Goal: Check status: Check status

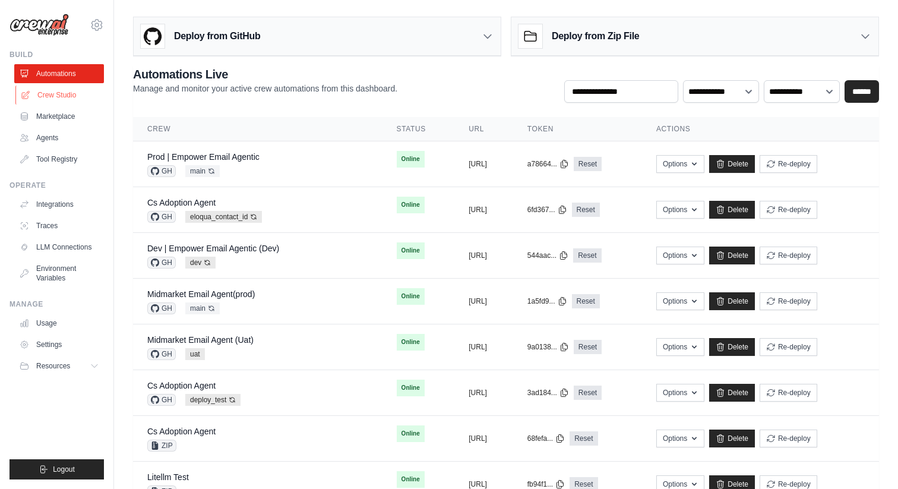
click at [78, 101] on link "Crew Studio" at bounding box center [60, 94] width 90 height 19
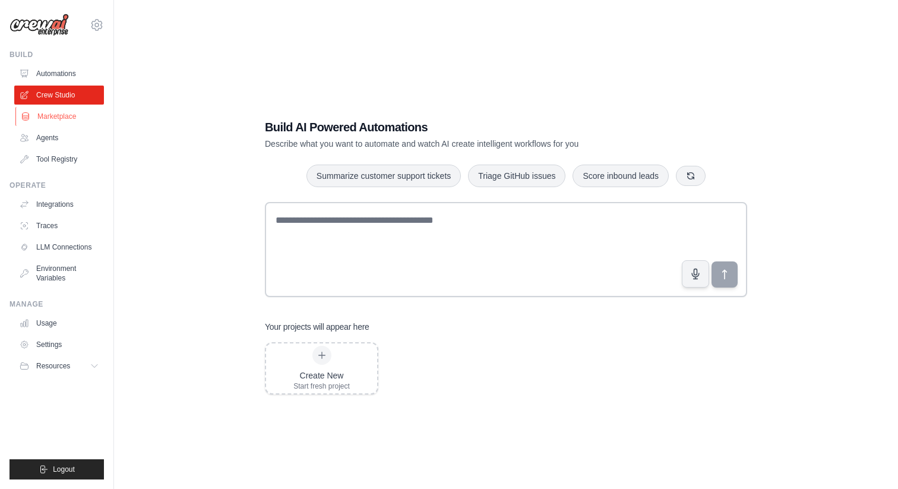
click at [69, 123] on link "Marketplace" at bounding box center [60, 116] width 90 height 19
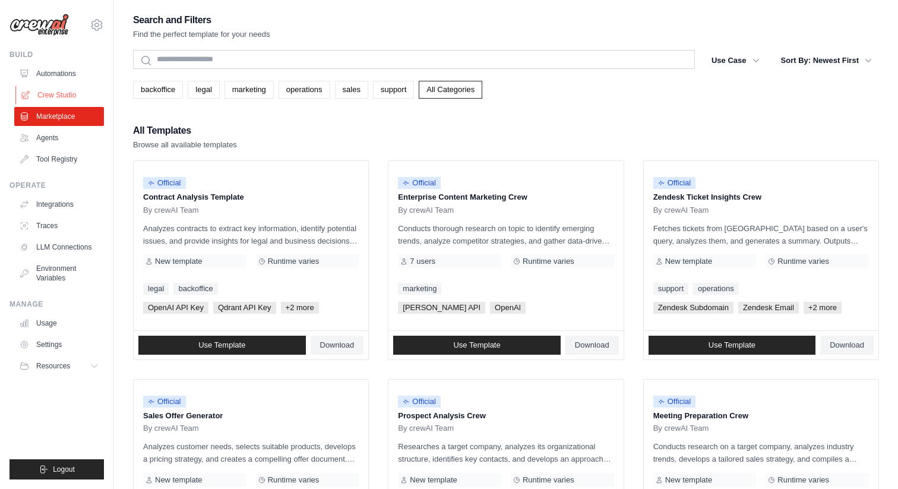
click at [77, 93] on link "Crew Studio" at bounding box center [60, 94] width 90 height 19
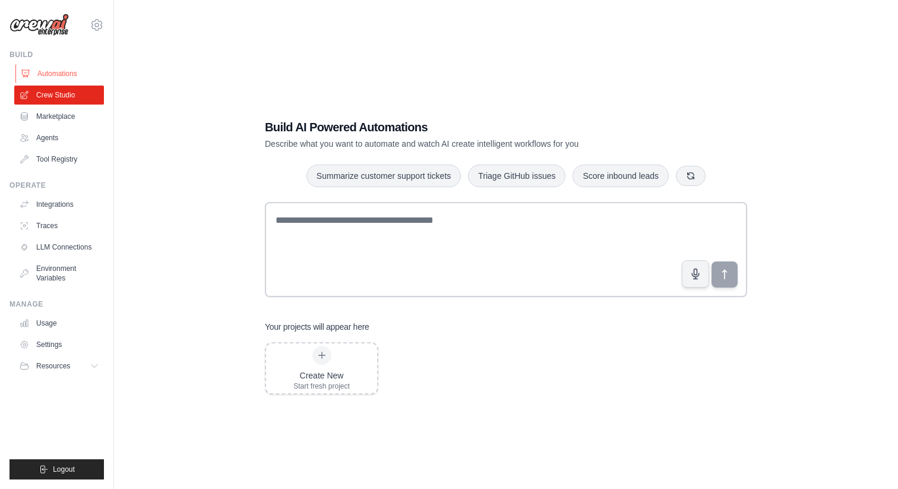
click at [59, 74] on link "Automations" at bounding box center [60, 73] width 90 height 19
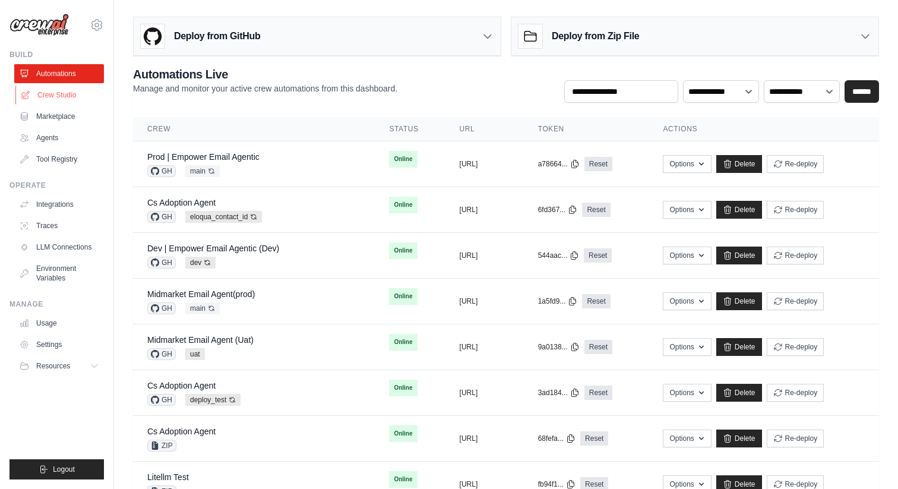
click at [75, 91] on link "Crew Studio" at bounding box center [60, 94] width 90 height 19
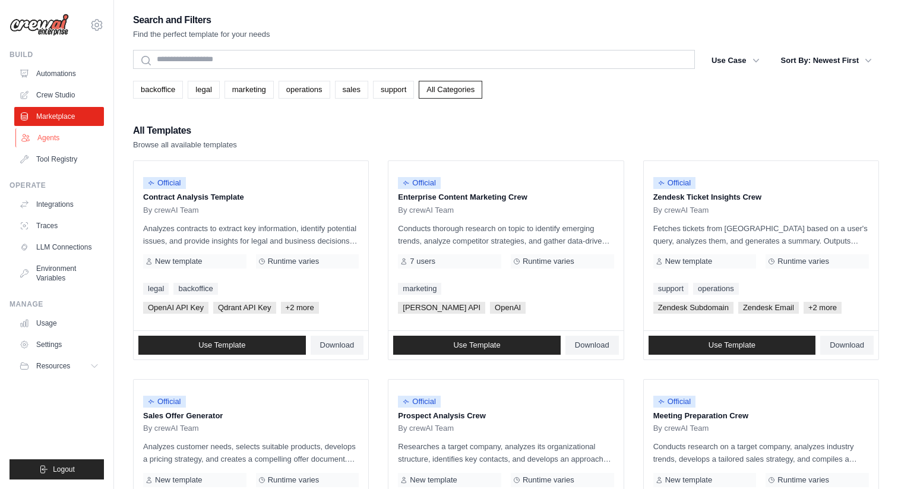
click at [67, 137] on link "Agents" at bounding box center [60, 137] width 90 height 19
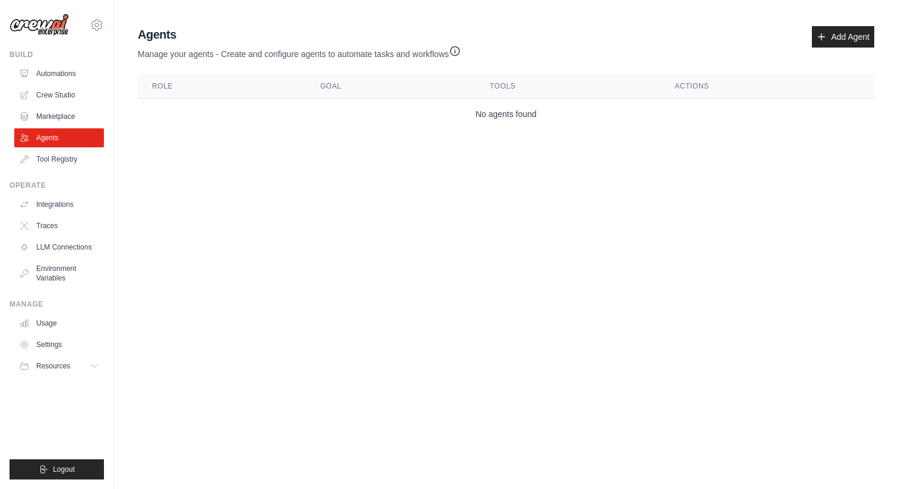
click at [471, 113] on td "No agents found" at bounding box center [506, 114] width 736 height 31
click at [827, 28] on link "Add Agent" at bounding box center [842, 36] width 62 height 21
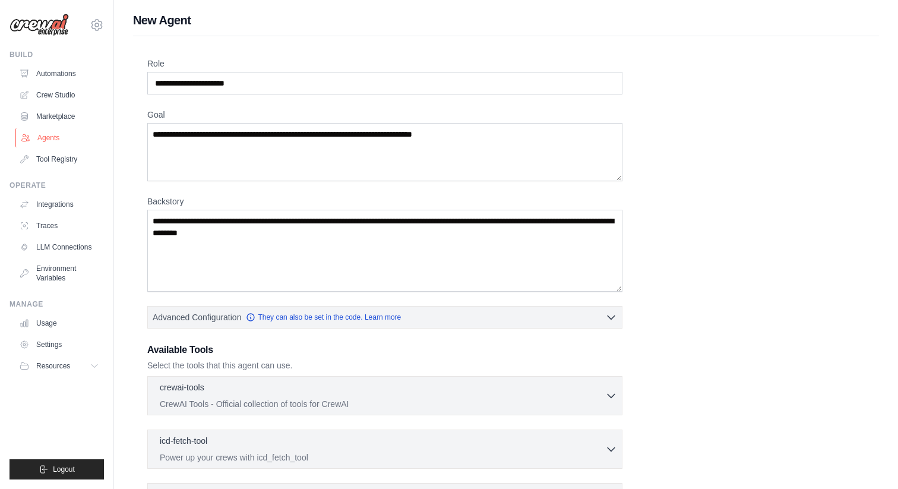
click at [53, 134] on link "Agents" at bounding box center [60, 137] width 90 height 19
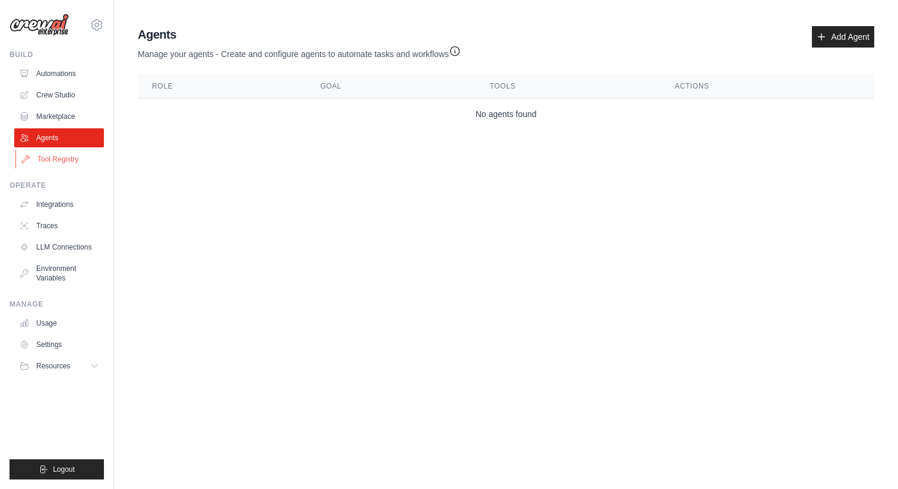
click at [62, 154] on link "Tool Registry" at bounding box center [60, 159] width 90 height 19
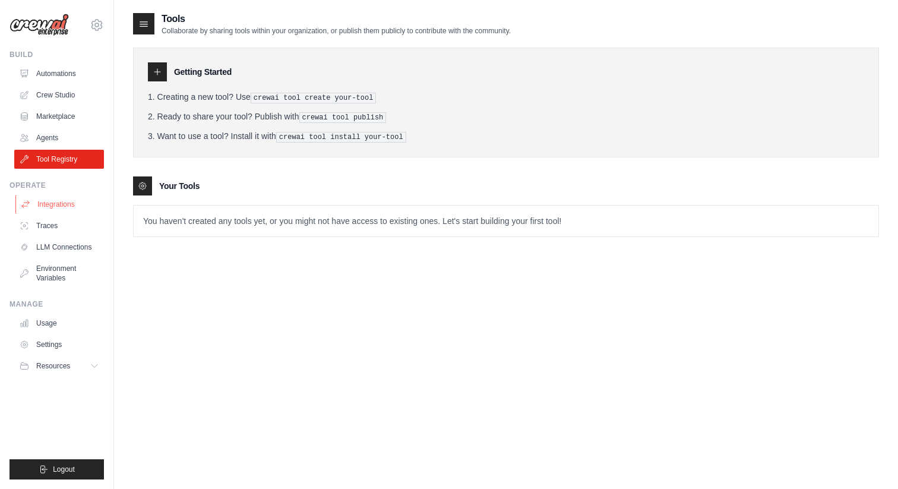
click at [68, 207] on link "Integrations" at bounding box center [60, 204] width 90 height 19
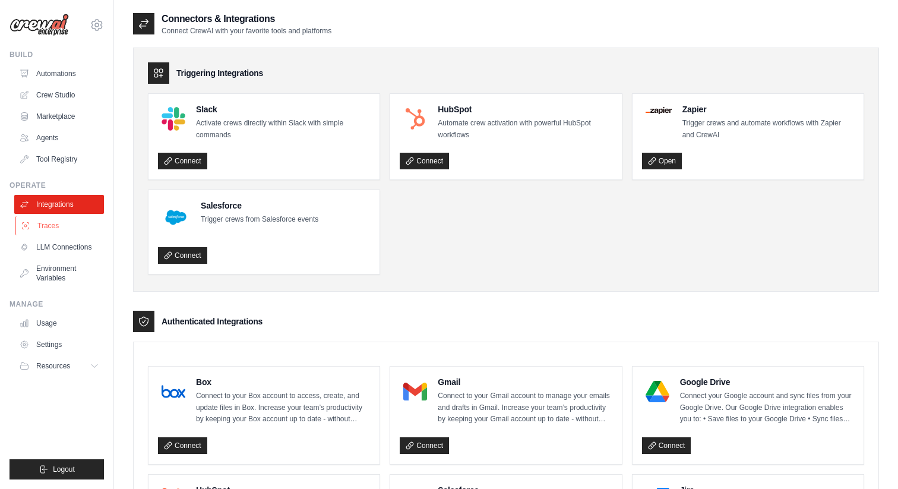
click at [62, 227] on link "Traces" at bounding box center [60, 225] width 90 height 19
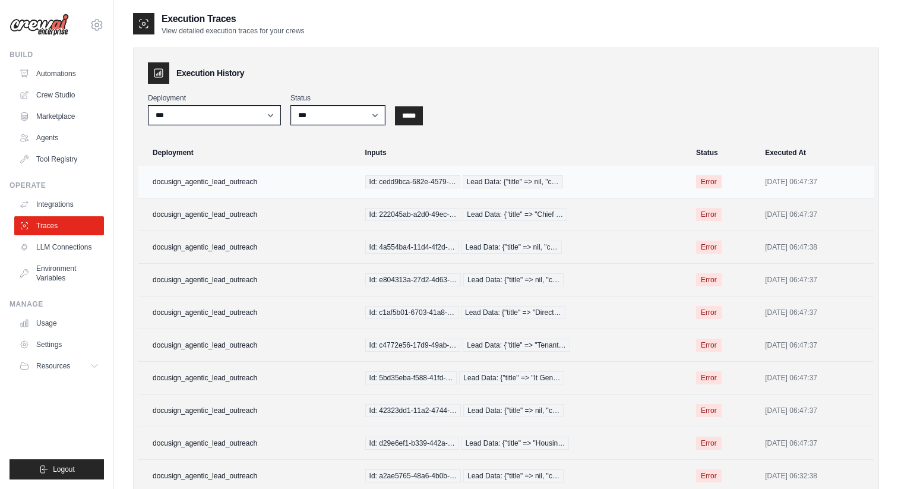
click at [207, 180] on td "docusign_agentic_lead_outreach" at bounding box center [248, 182] width 220 height 33
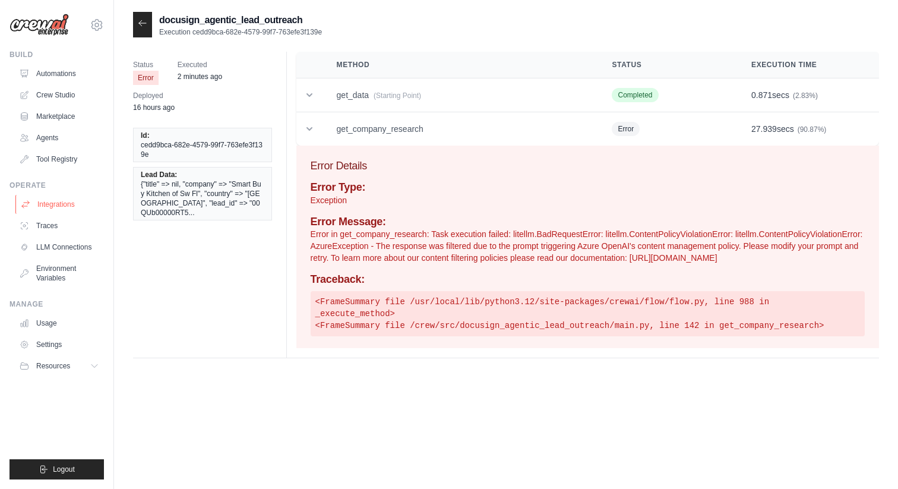
click at [47, 204] on link "Integrations" at bounding box center [60, 204] width 90 height 19
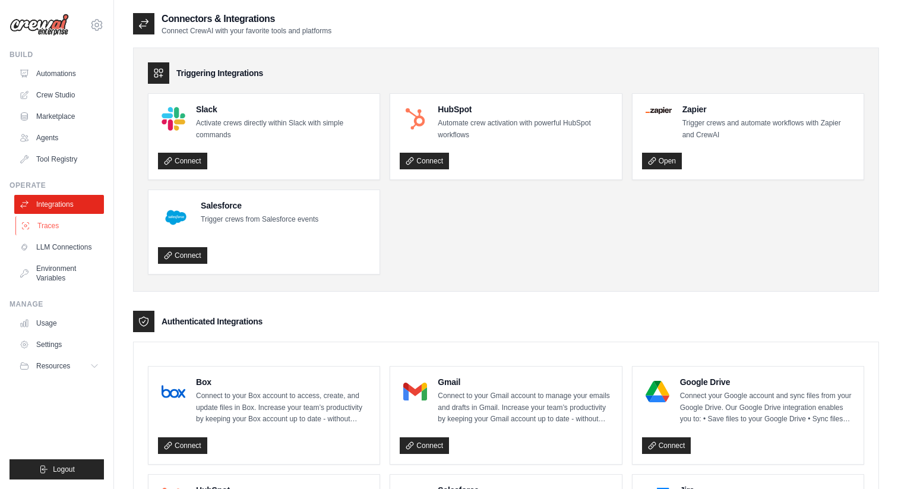
click at [59, 220] on link "Traces" at bounding box center [60, 225] width 90 height 19
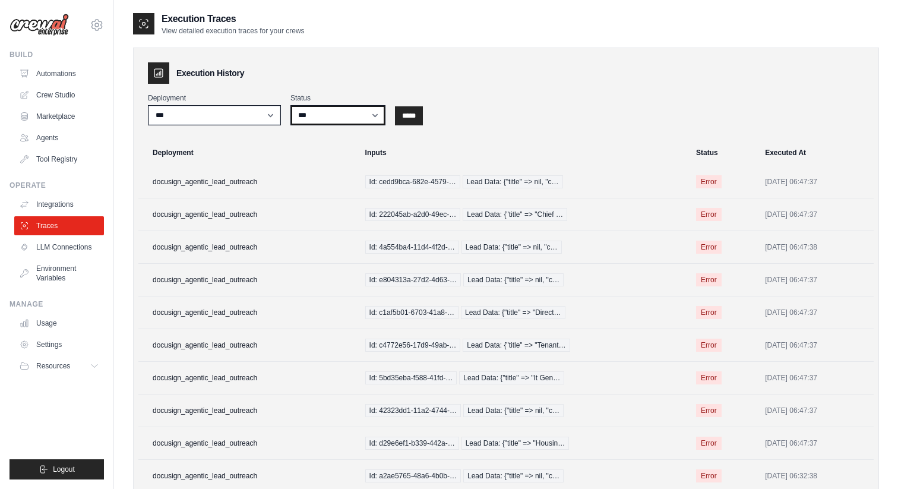
click at [369, 110] on select "*** ********* ******* *****" at bounding box center [337, 115] width 95 height 20
select select "*********"
click at [290, 105] on select "*** ********* ******* *****" at bounding box center [337, 115] width 95 height 20
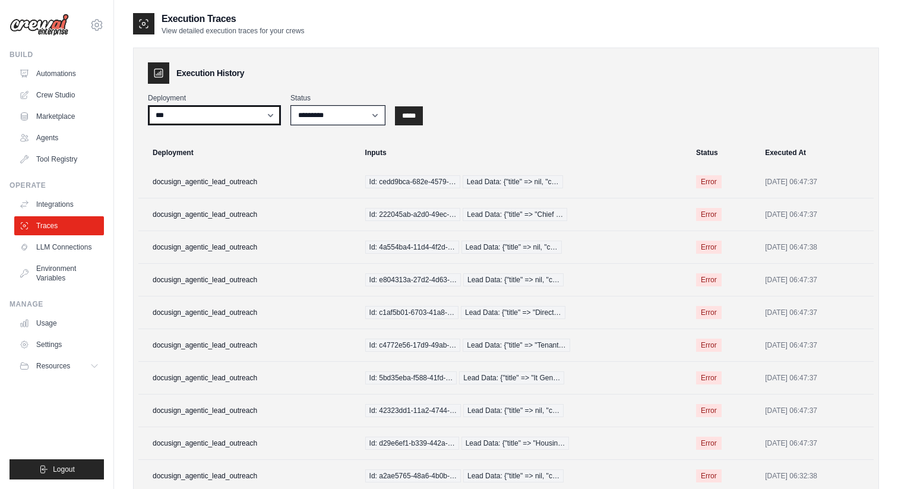
click at [236, 122] on select "**********" at bounding box center [214, 115] width 133 height 20
select select "******"
click at [148, 105] on select "**********" at bounding box center [214, 115] width 133 height 20
click at [423, 113] on input "*****" at bounding box center [409, 115] width 28 height 19
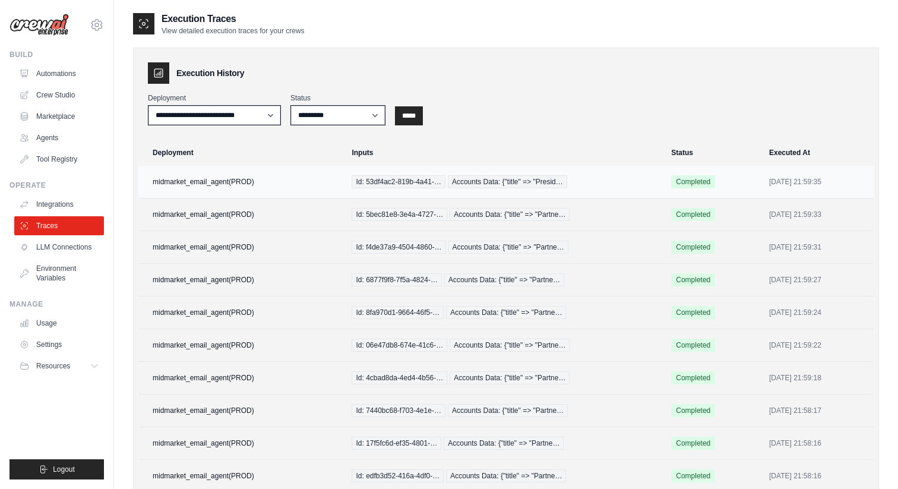
click at [228, 186] on td "midmarket_email_agent(PROD)" at bounding box center [241, 182] width 206 height 33
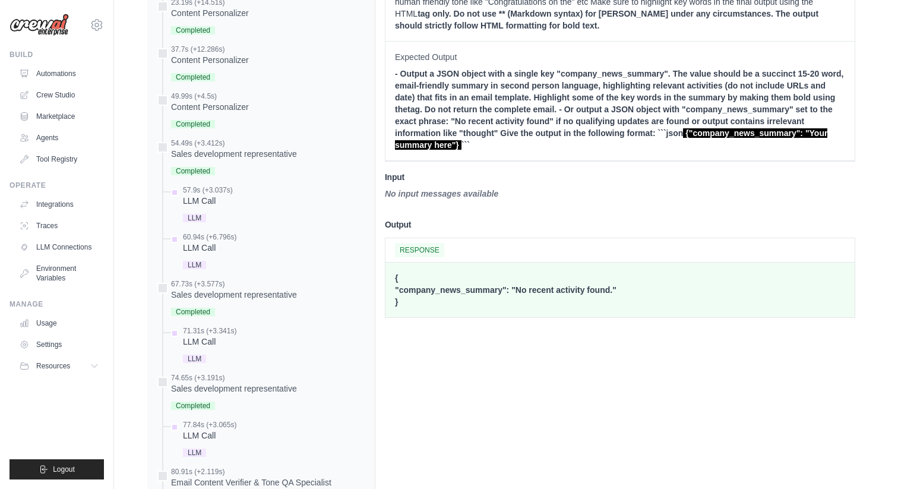
scroll to position [932, 0]
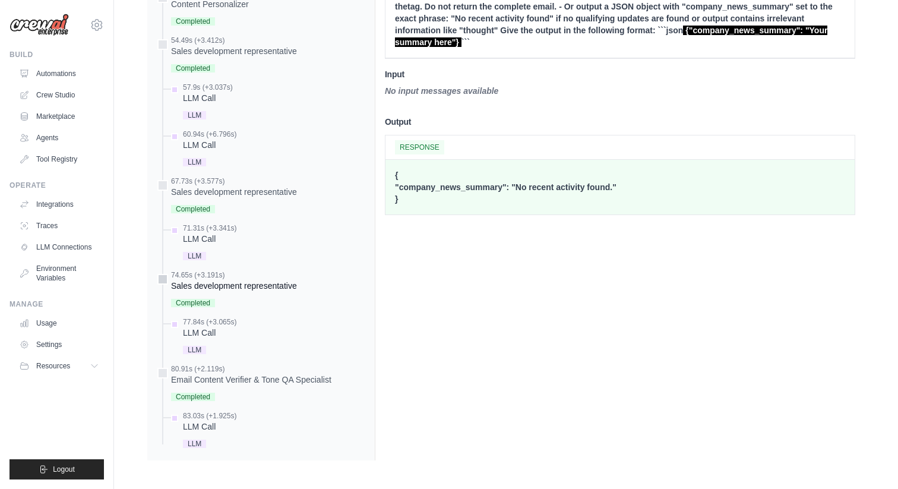
click at [248, 286] on div "Sales development representative" at bounding box center [234, 286] width 126 height 12
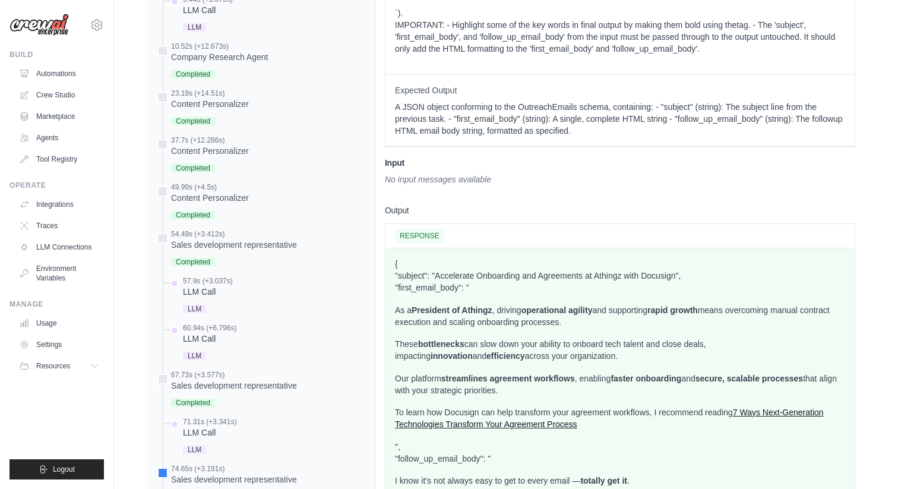
scroll to position [684, 0]
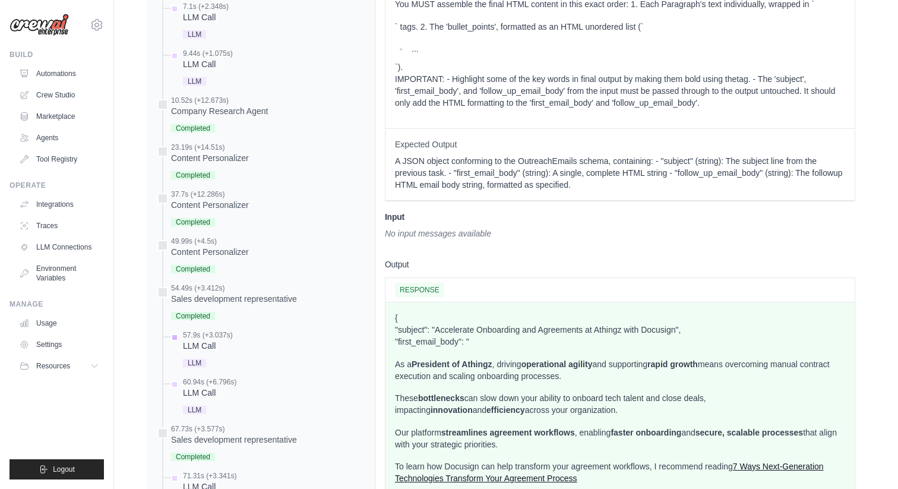
click at [265, 339] on div "57.9s (+3.037s) LLM Call LLM" at bounding box center [267, 350] width 196 height 40
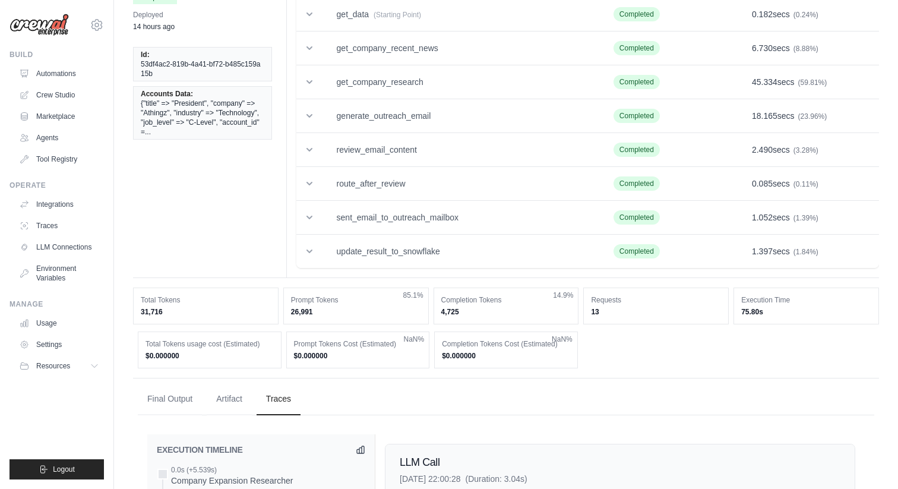
scroll to position [0, 0]
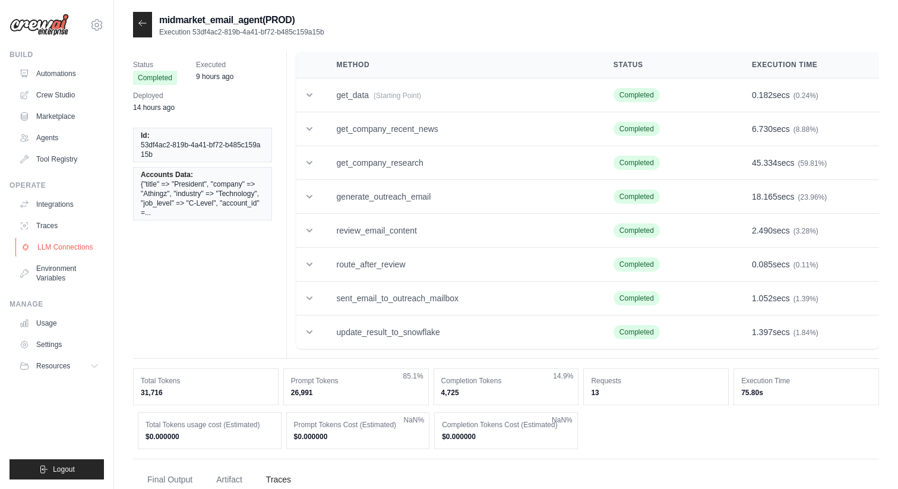
click at [62, 243] on link "LLM Connections" at bounding box center [60, 246] width 90 height 19
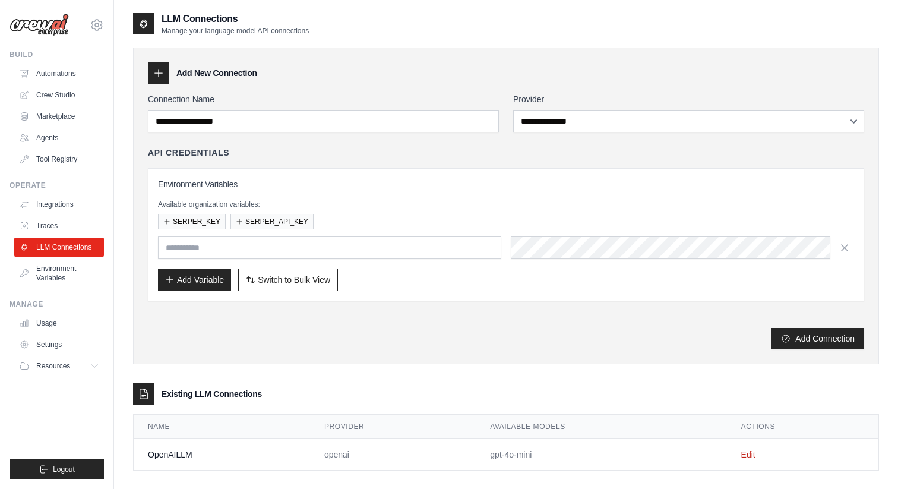
scroll to position [24, 0]
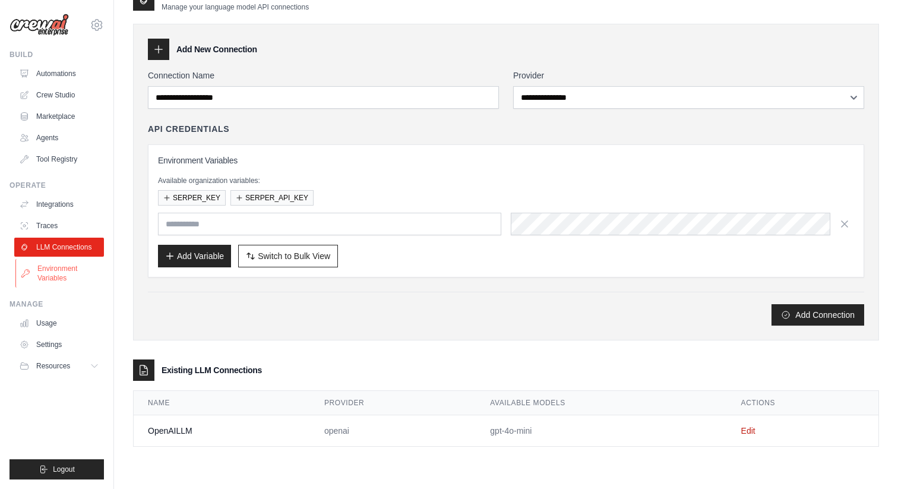
click at [74, 270] on link "Environment Variables" at bounding box center [60, 273] width 90 height 28
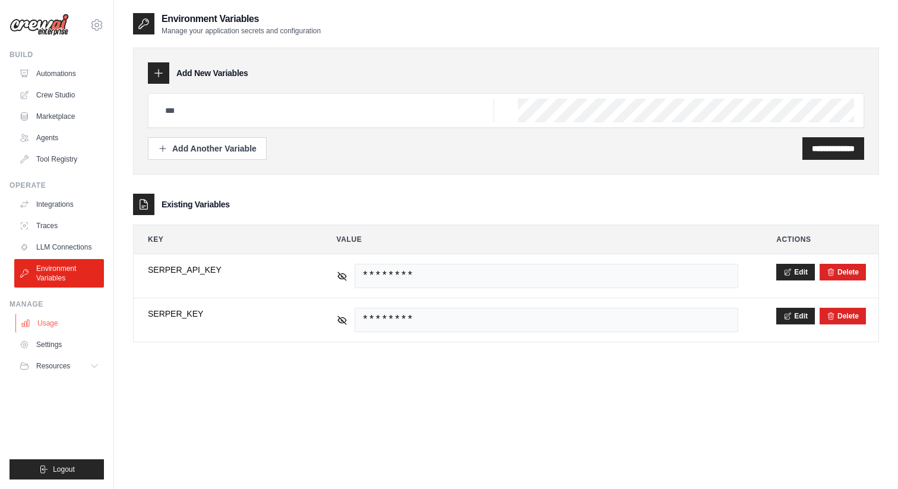
click at [58, 325] on link "Usage" at bounding box center [60, 322] width 90 height 19
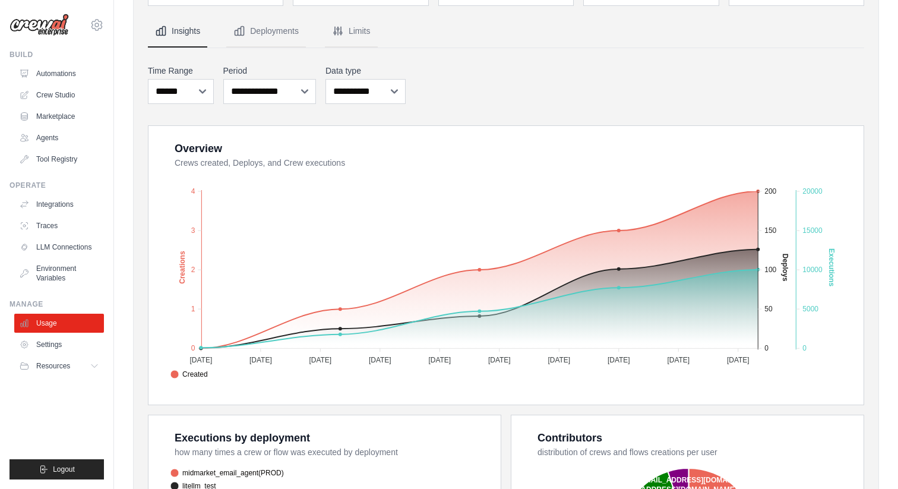
scroll to position [49, 0]
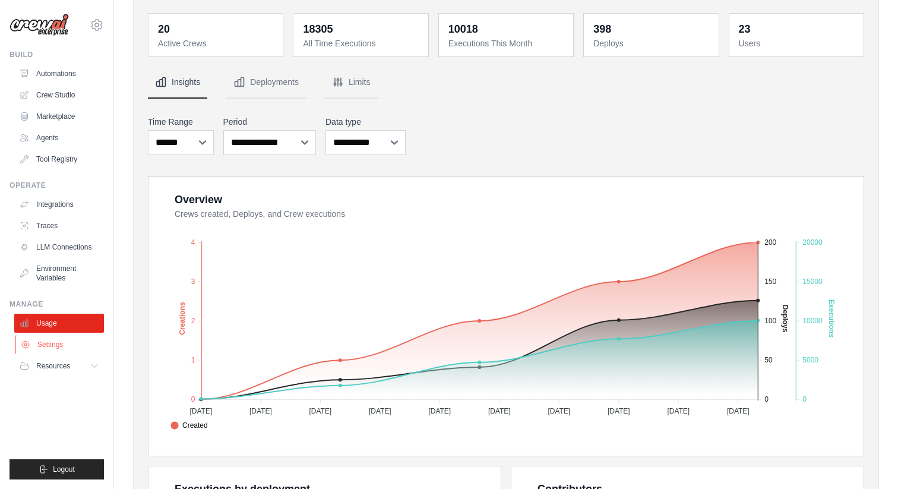
click at [52, 345] on link "Settings" at bounding box center [60, 344] width 90 height 19
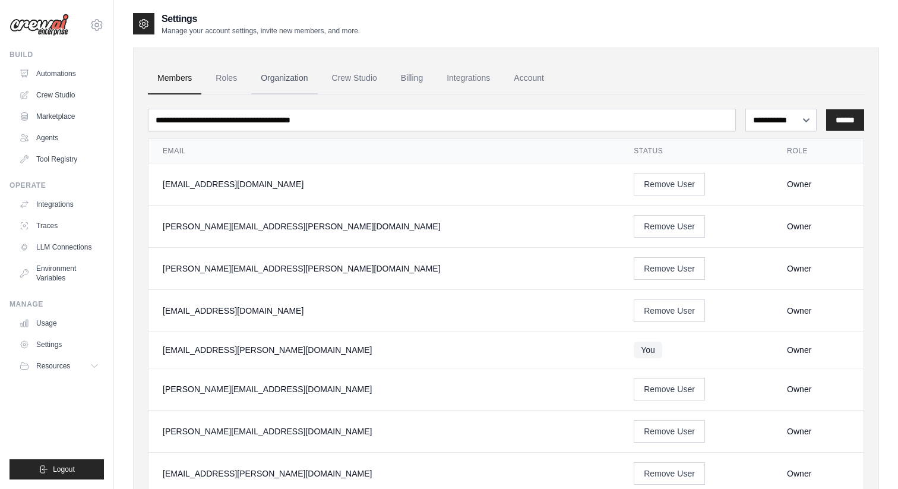
click at [290, 69] on link "Organization" at bounding box center [284, 78] width 66 height 32
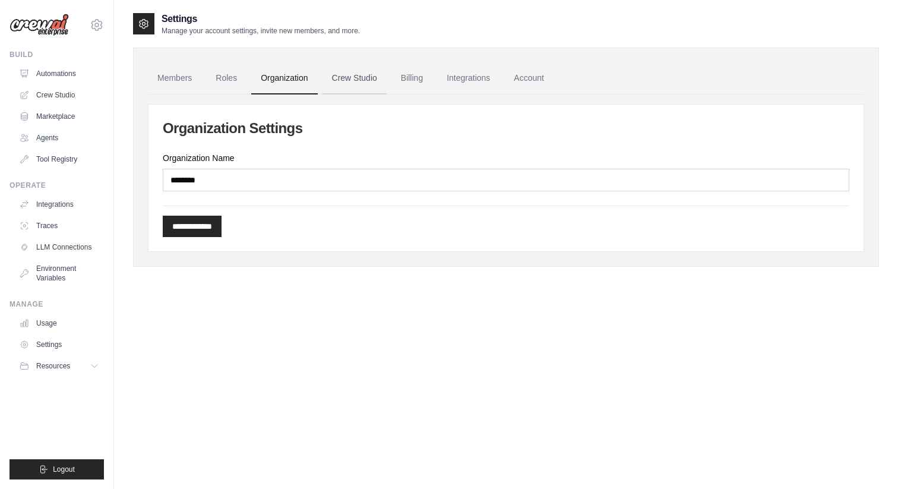
click at [360, 78] on link "Crew Studio" at bounding box center [354, 78] width 64 height 32
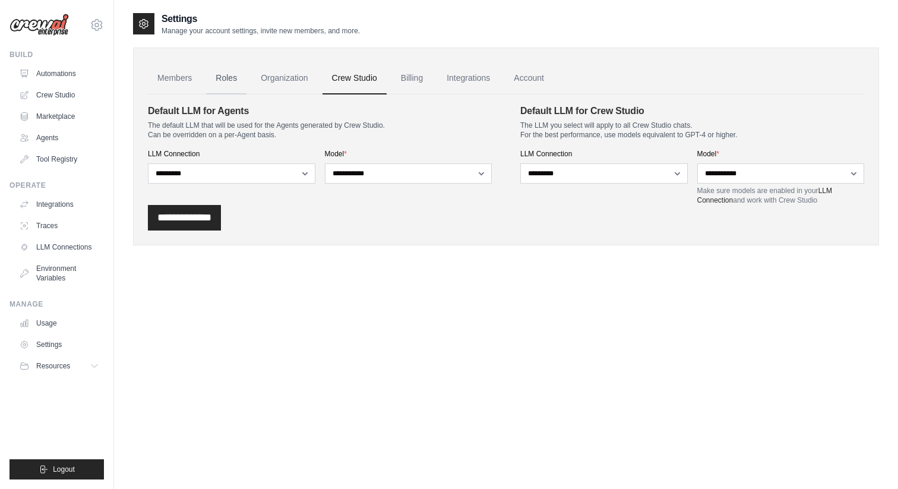
click at [226, 81] on link "Roles" at bounding box center [226, 78] width 40 height 32
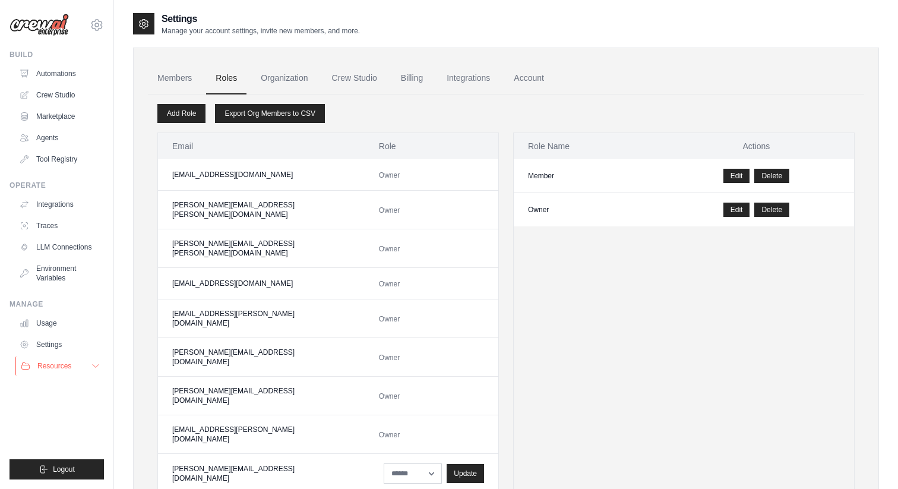
click at [53, 364] on span "Resources" at bounding box center [54, 365] width 34 height 9
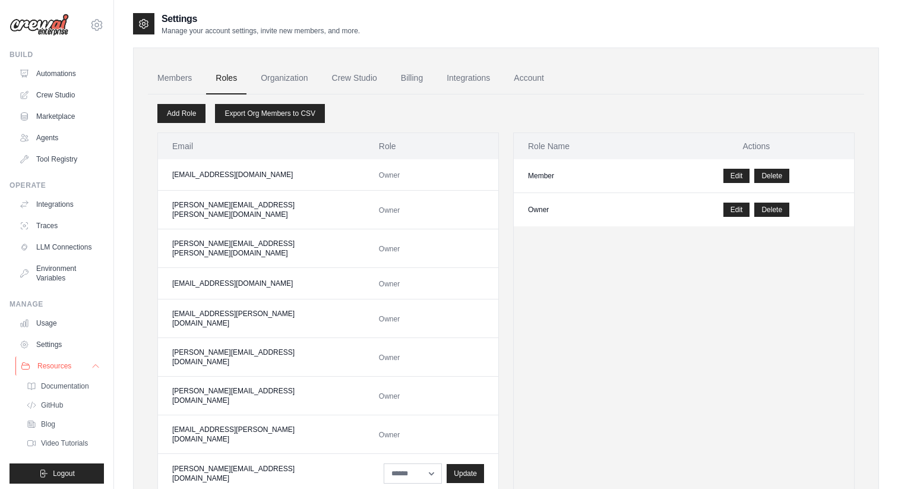
scroll to position [4, 0]
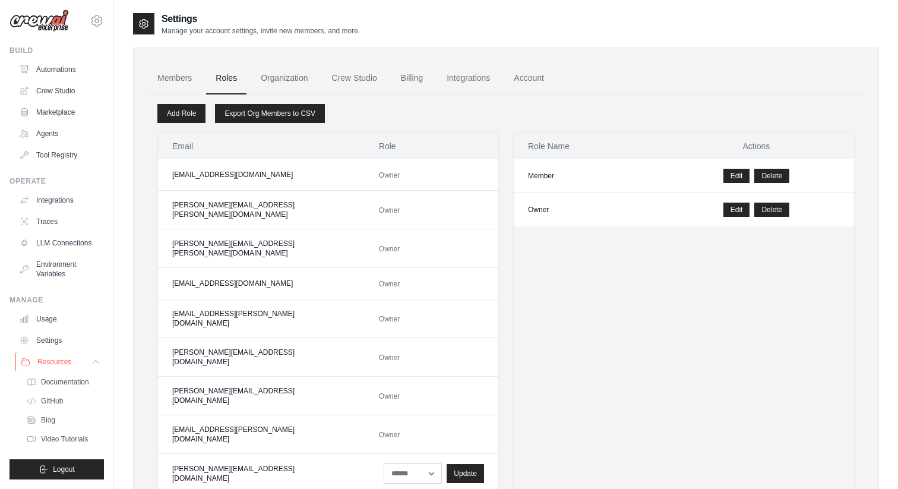
click at [74, 367] on button "Resources" at bounding box center [60, 361] width 90 height 19
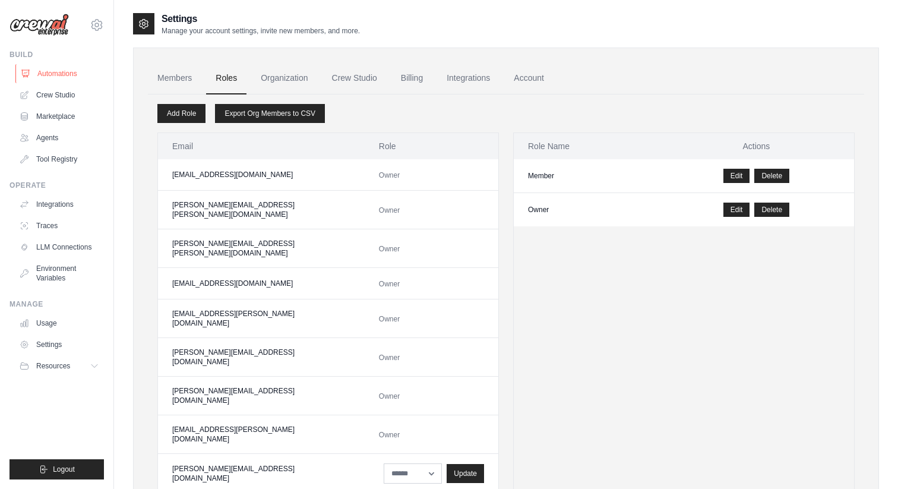
click at [66, 72] on link "Automations" at bounding box center [60, 73] width 90 height 19
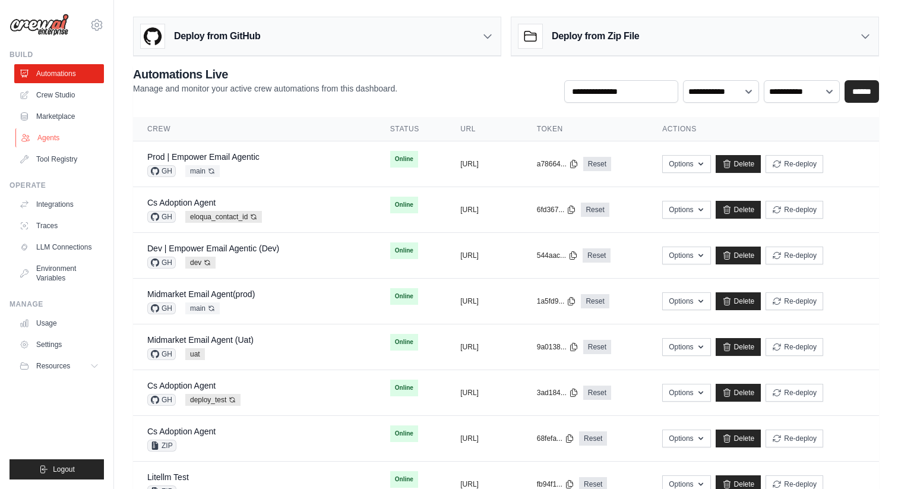
click at [62, 138] on link "Agents" at bounding box center [60, 137] width 90 height 19
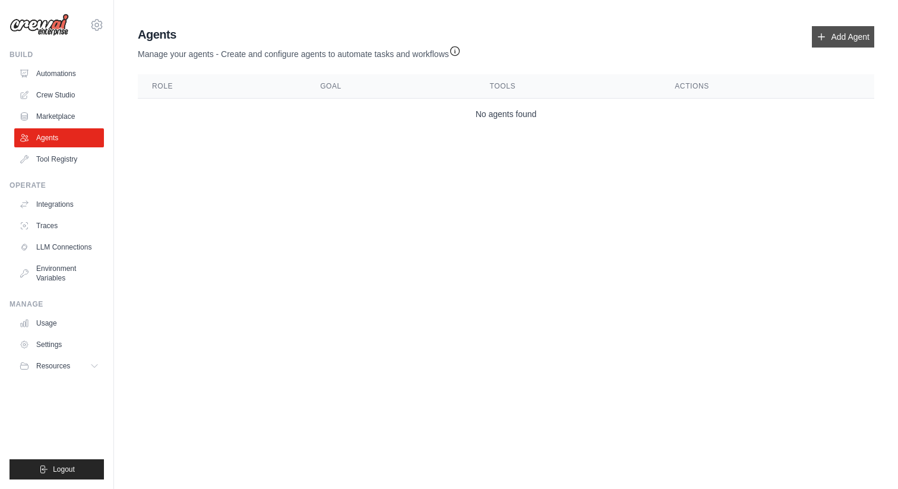
click at [831, 42] on link "Add Agent" at bounding box center [842, 36] width 62 height 21
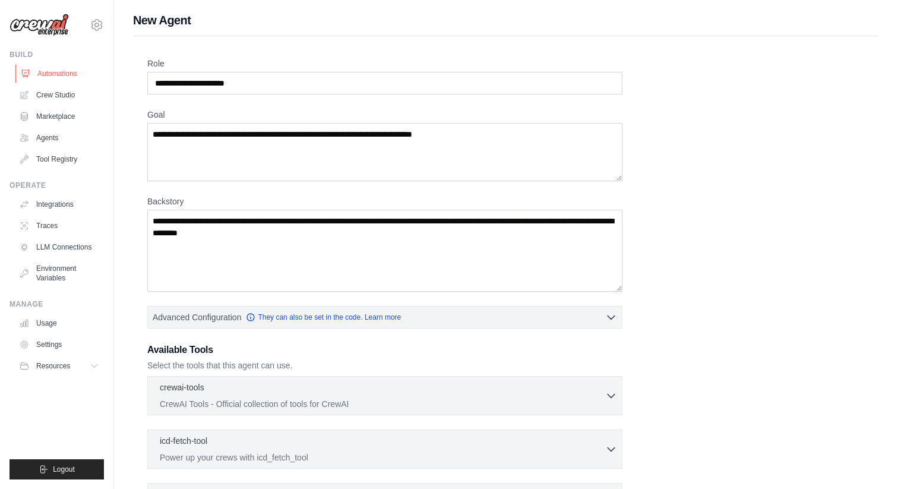
click at [48, 68] on link "Automations" at bounding box center [60, 73] width 90 height 19
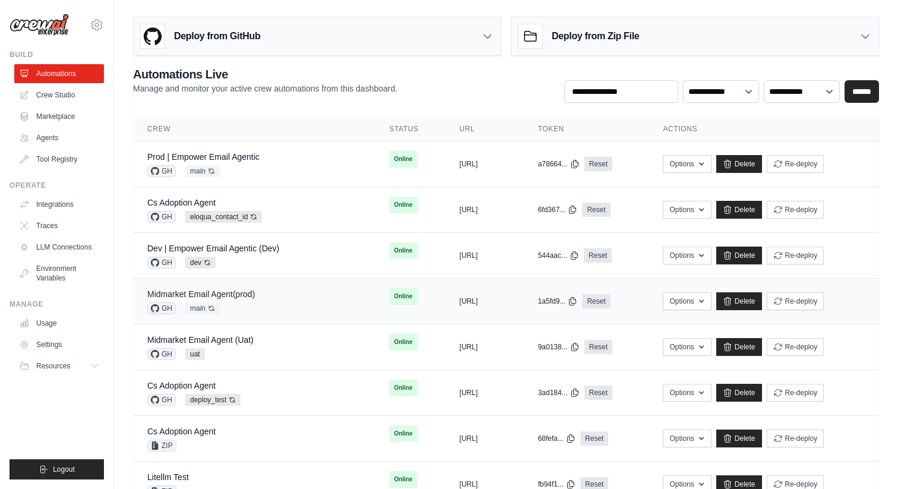
click at [239, 295] on link "Midmarket Email Agent(prod)" at bounding box center [200, 293] width 107 height 9
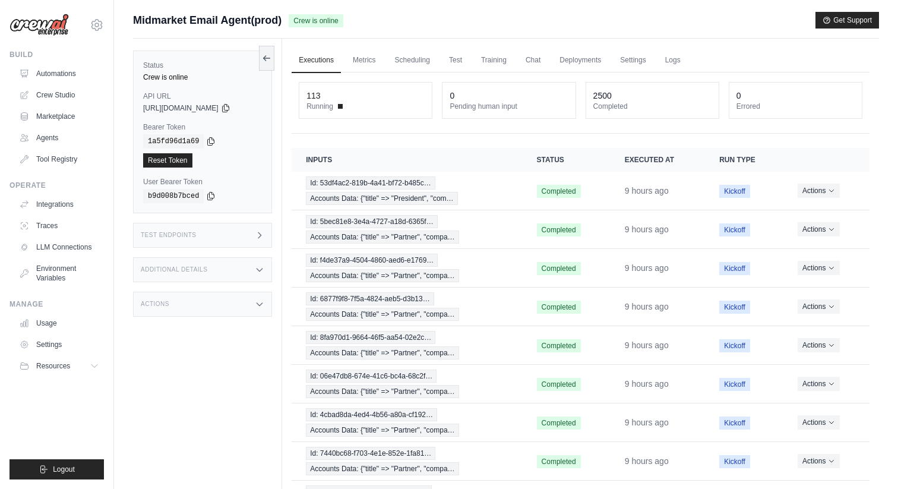
click at [249, 234] on div "Test Endpoints" at bounding box center [202, 235] width 139 height 25
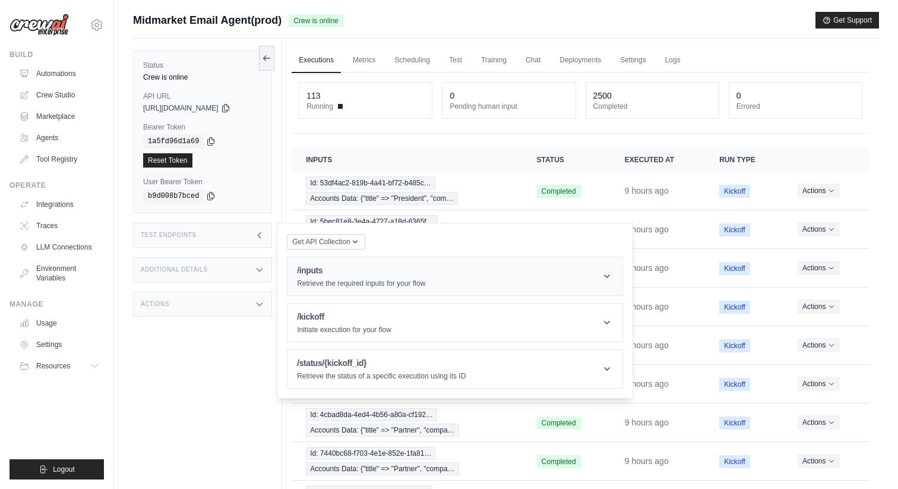
click at [336, 289] on header "/inputs Retrieve the required inputs for your flow" at bounding box center [454, 276] width 335 height 38
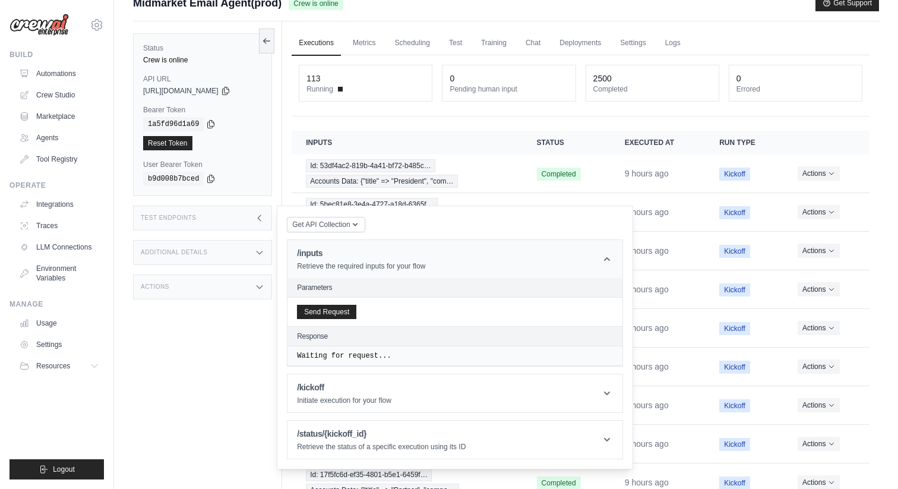
scroll to position [18, 0]
click at [375, 268] on p "Retrieve the required inputs for your flow" at bounding box center [361, 264] width 128 height 9
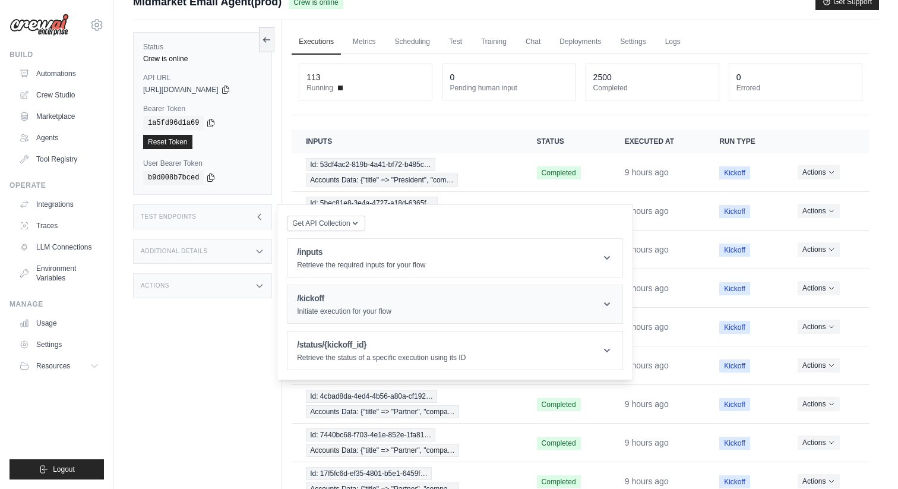
click at [361, 300] on h1 "/kickoff" at bounding box center [344, 298] width 94 height 12
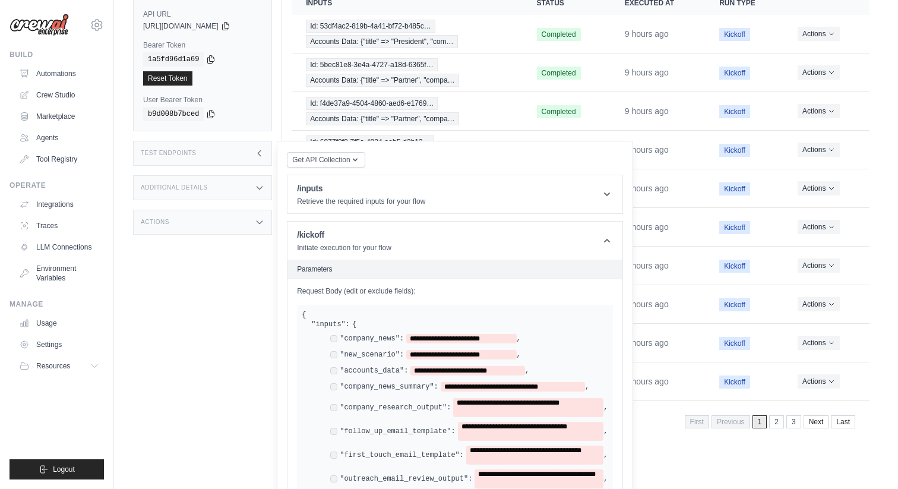
scroll to position [175, 0]
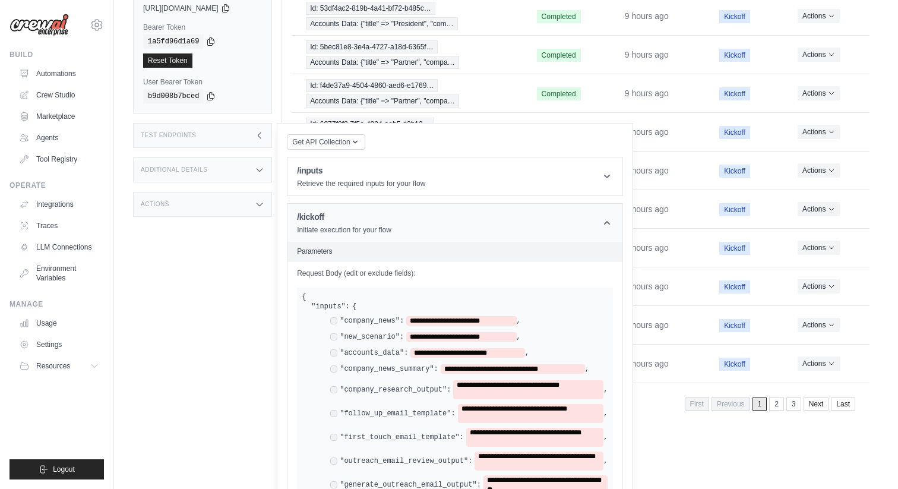
click at [423, 229] on header "/kickoff Initiate execution for your flow" at bounding box center [454, 223] width 335 height 38
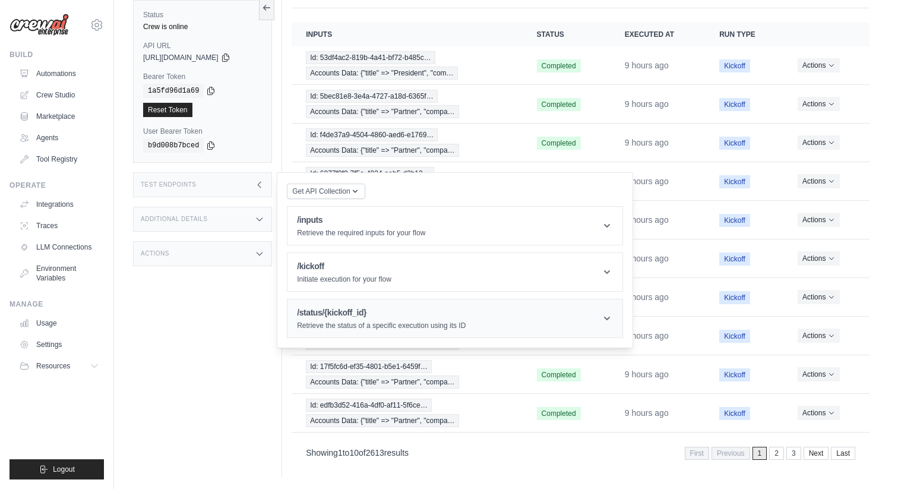
click at [378, 321] on p "Retrieve the status of a specific execution using its ID" at bounding box center [381, 325] width 169 height 9
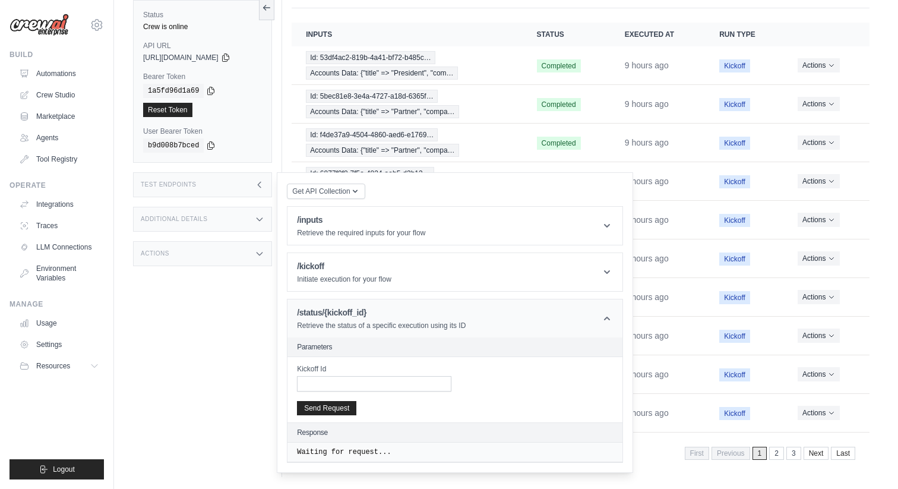
click at [378, 321] on p "Retrieve the status of a specific execution using its ID" at bounding box center [381, 325] width 169 height 9
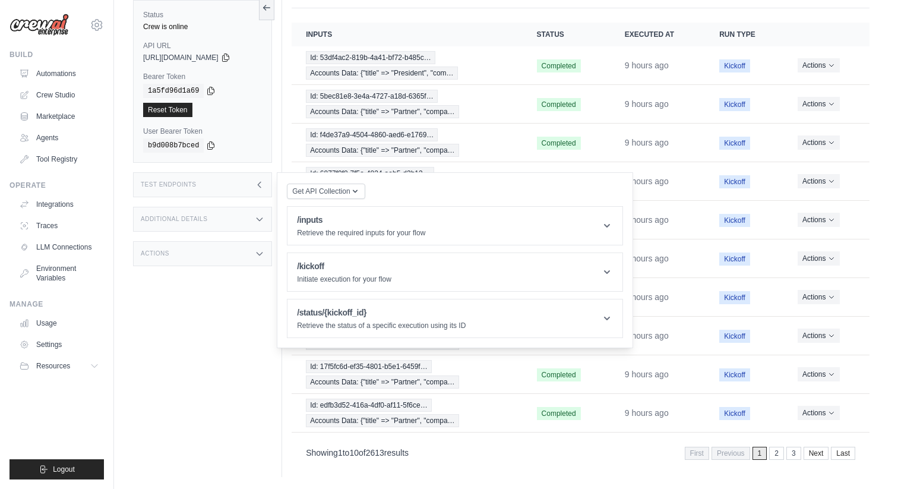
click at [225, 213] on div "Additional Details" at bounding box center [202, 219] width 139 height 25
drag, startPoint x: 227, startPoint y: 294, endPoint x: 237, endPoint y: 294, distance: 10.7
click at [237, 291] on div "Flow" at bounding box center [238, 287] width 46 height 9
click at [193, 336] on div "Actions" at bounding box center [202, 326] width 139 height 25
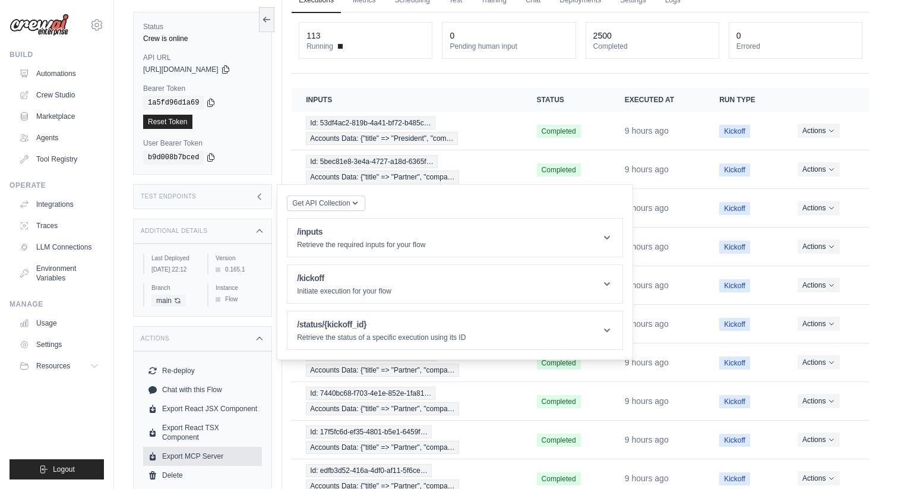
scroll to position [0, 0]
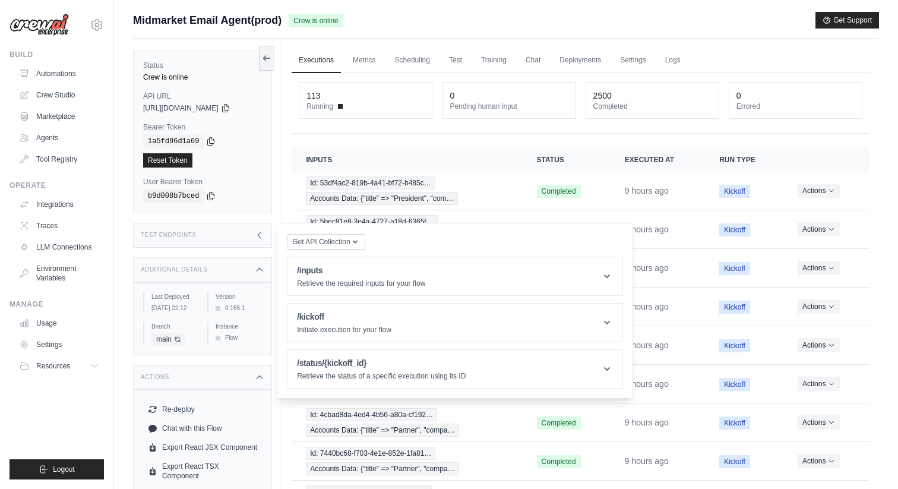
click at [351, 134] on div "**********" at bounding box center [580, 332] width 578 height 520
click at [359, 62] on link "Metrics" at bounding box center [363, 60] width 37 height 25
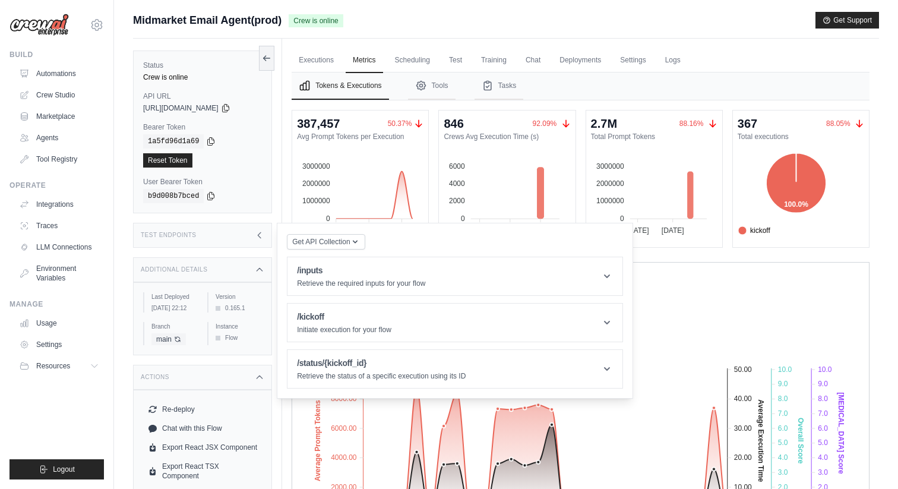
click at [254, 267] on div "Additional Details" at bounding box center [202, 269] width 139 height 25
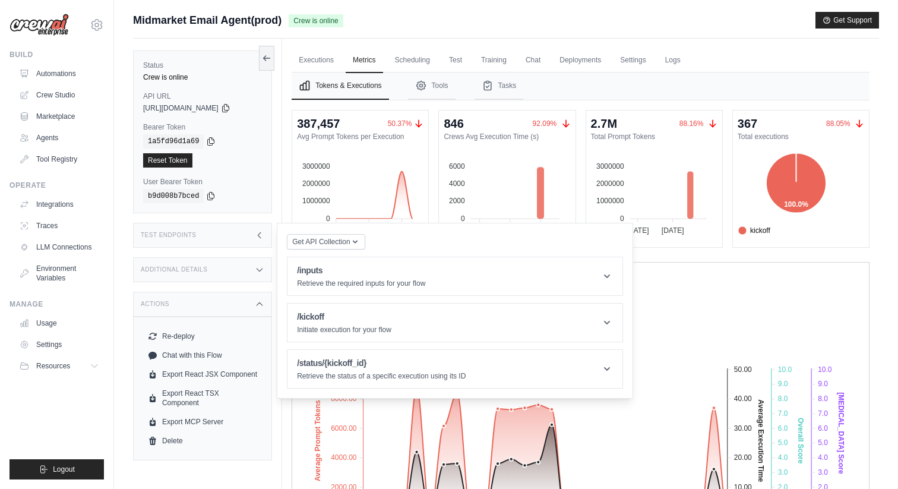
click at [259, 303] on icon at bounding box center [259, 303] width 9 height 9
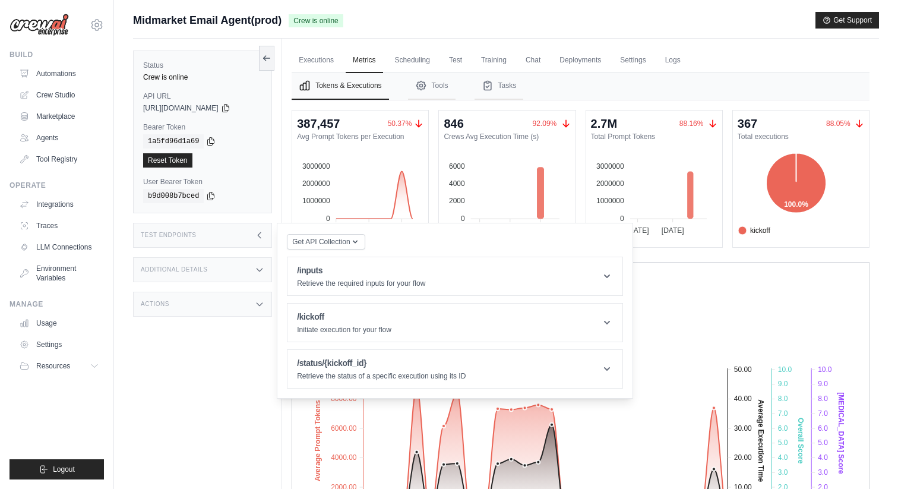
click at [257, 230] on icon at bounding box center [259, 234] width 9 height 9
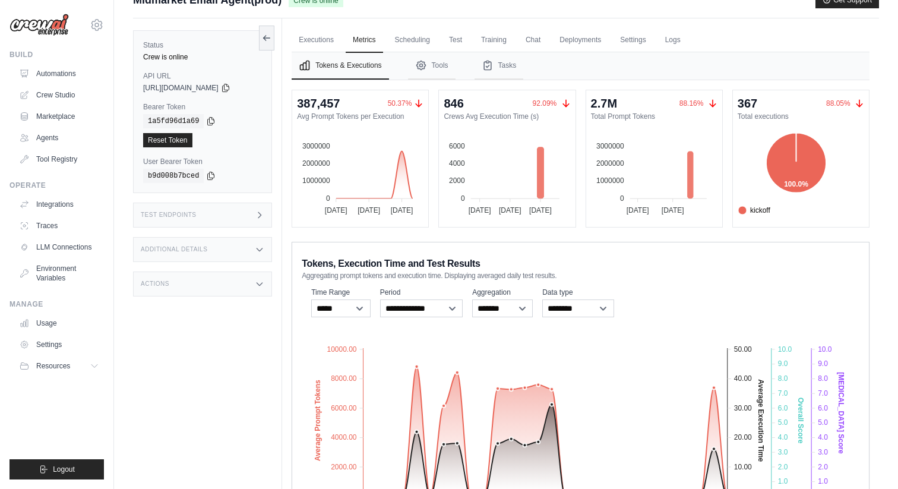
scroll to position [111, 0]
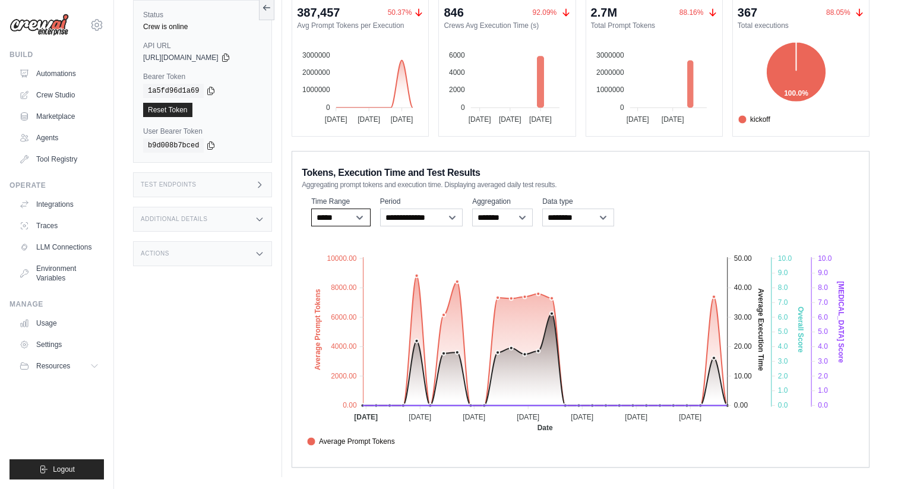
click at [359, 210] on select "***** ****** *******" at bounding box center [340, 217] width 59 height 18
click at [386, 213] on select "**********" at bounding box center [421, 217] width 83 height 18
click at [494, 211] on select "******* *****" at bounding box center [502, 217] width 61 height 18
click at [540, 216] on div "**********" at bounding box center [580, 211] width 557 height 34
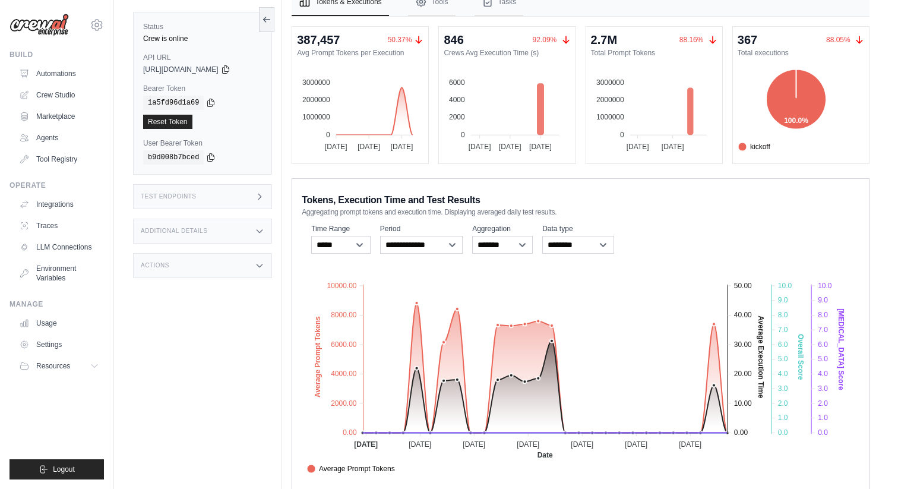
scroll to position [0, 0]
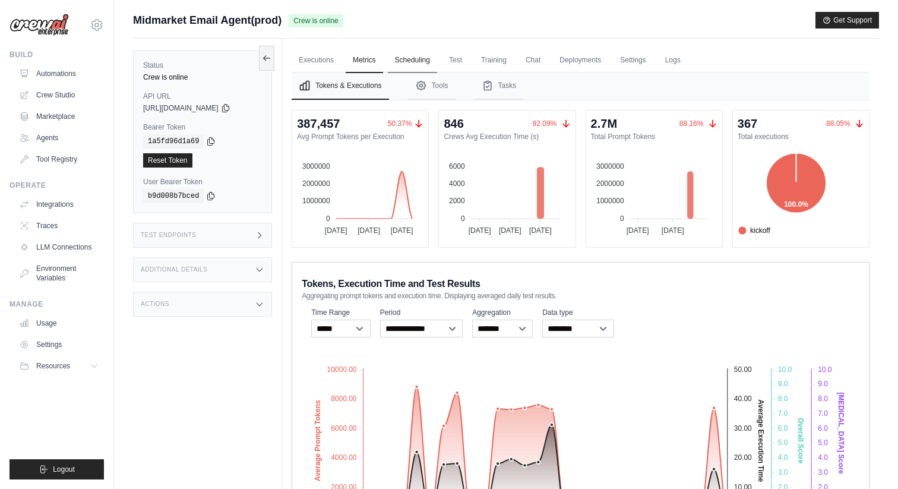
click at [427, 63] on link "Scheduling" at bounding box center [412, 60] width 49 height 25
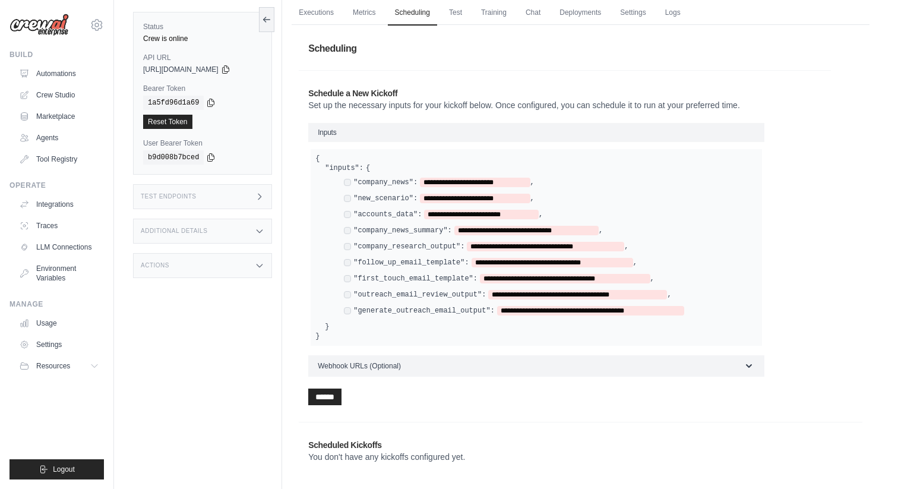
scroll to position [61, 0]
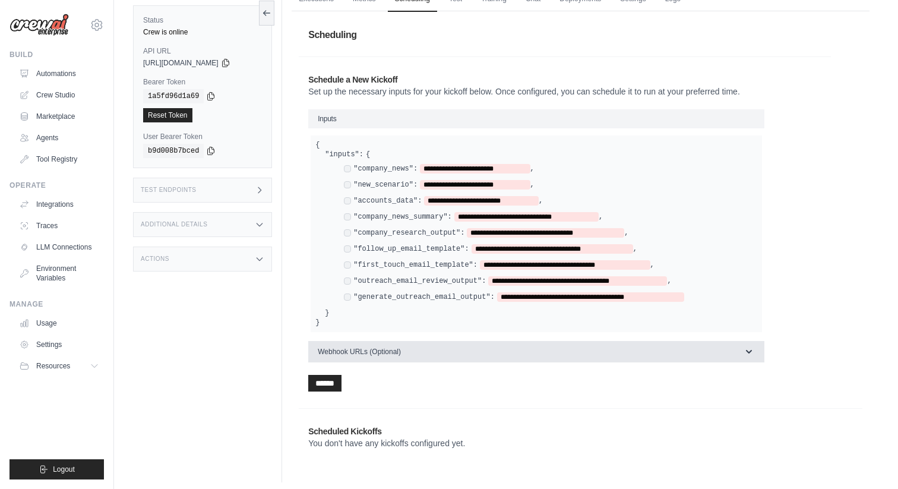
click at [426, 348] on button "Webhook URLs (Optional)" at bounding box center [536, 351] width 456 height 21
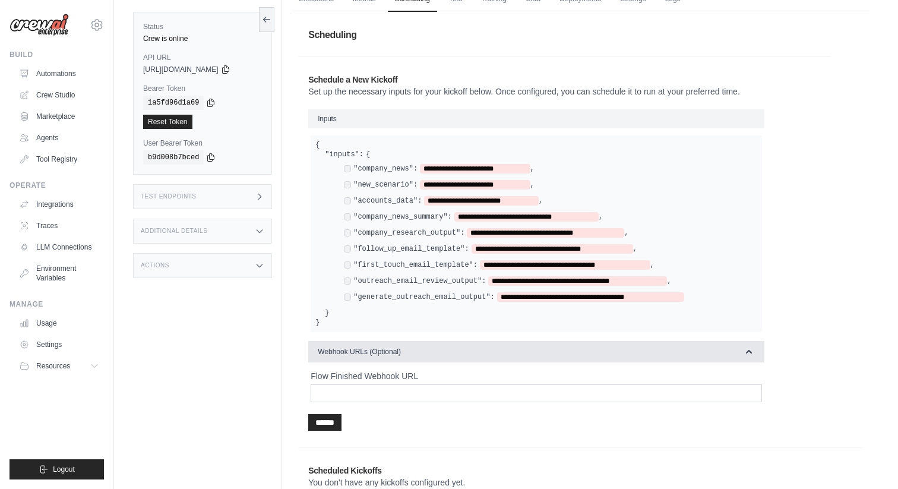
click at [426, 348] on button "Webhook URLs (Optional)" at bounding box center [536, 351] width 456 height 21
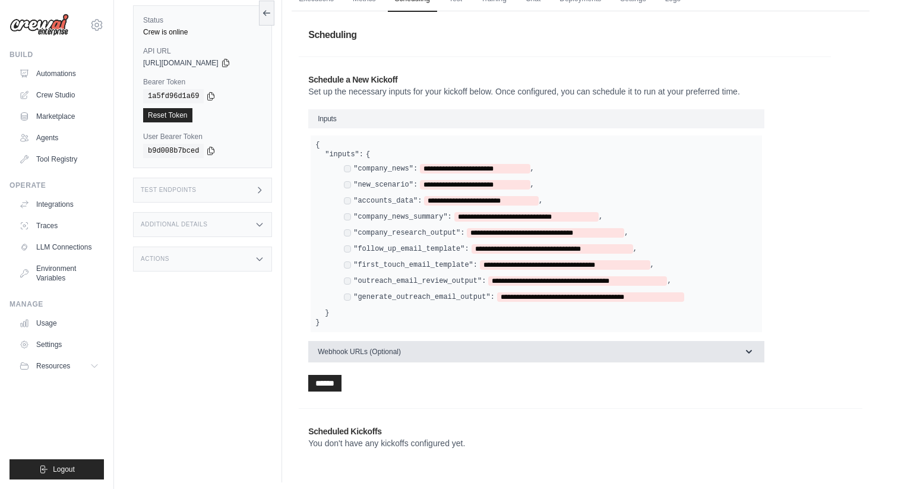
scroll to position [0, 0]
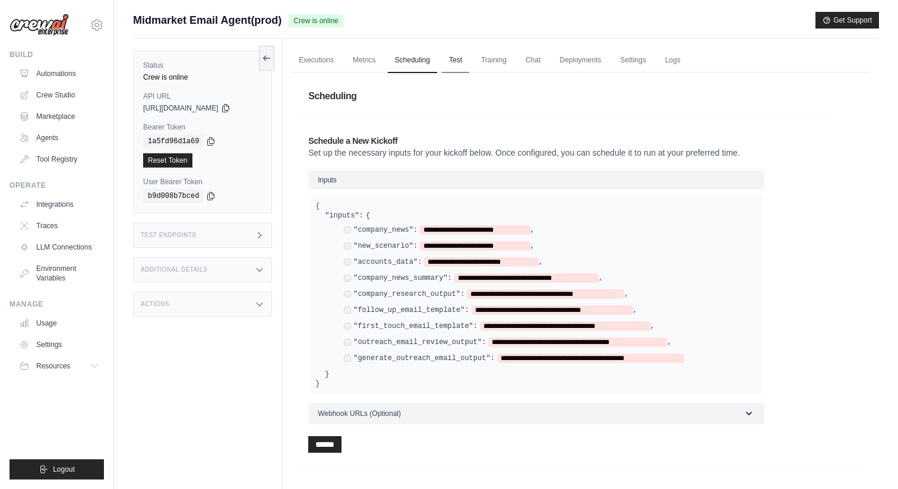
click at [460, 63] on link "Test" at bounding box center [455, 60] width 27 height 25
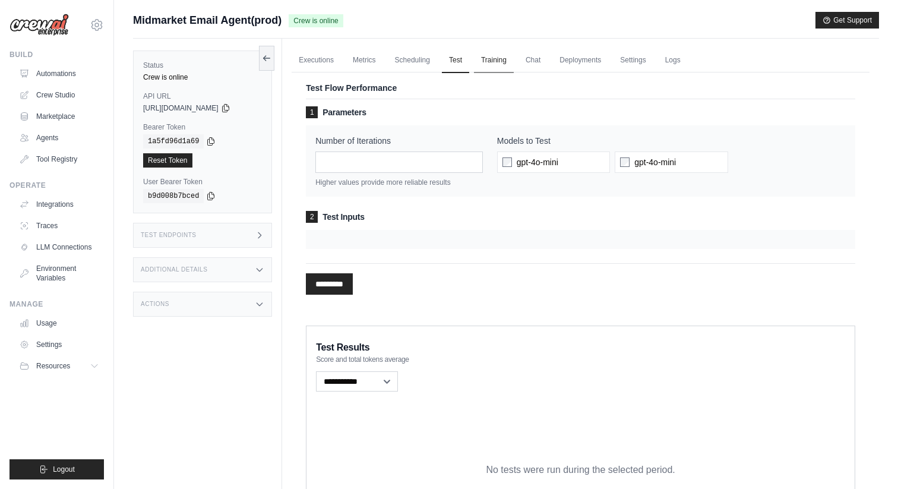
click at [506, 60] on link "Training" at bounding box center [494, 60] width 40 height 25
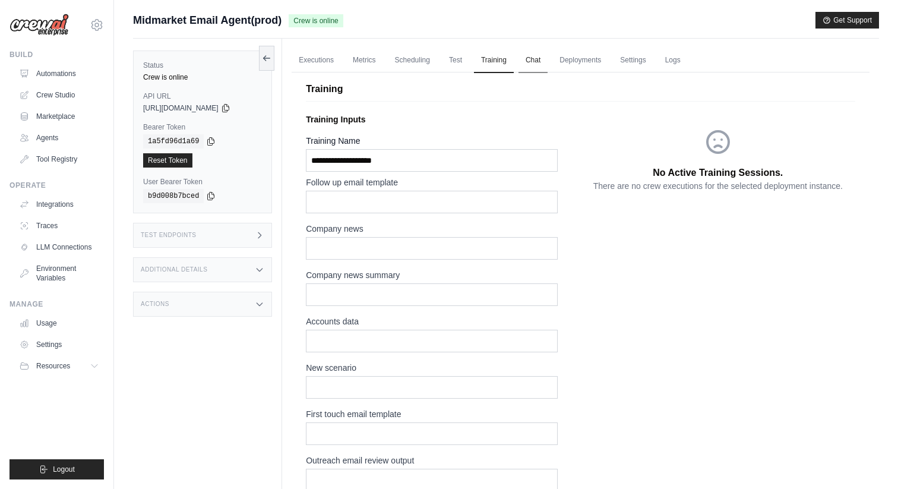
click at [538, 56] on link "Chat" at bounding box center [532, 60] width 29 height 25
click at [544, 67] on link "Chat" at bounding box center [532, 60] width 29 height 25
click at [589, 56] on link "Deployments" at bounding box center [580, 60] width 56 height 25
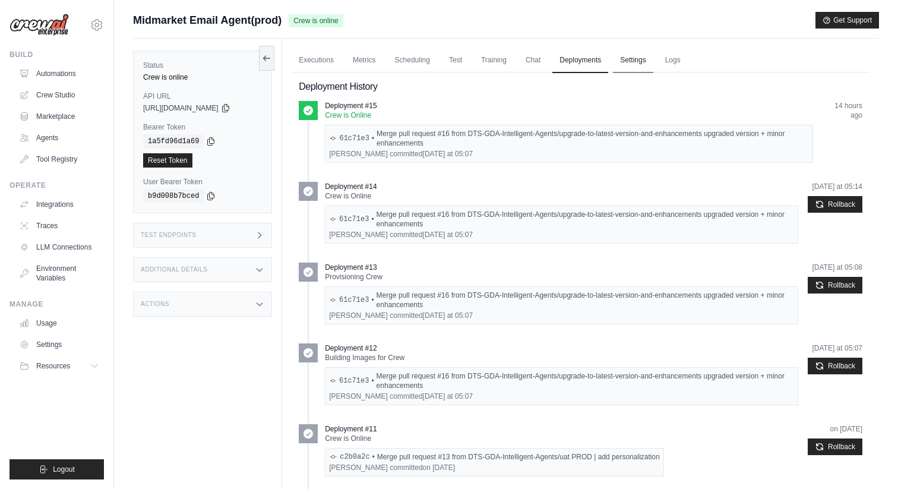
click at [632, 59] on link "Settings" at bounding box center [633, 60] width 40 height 25
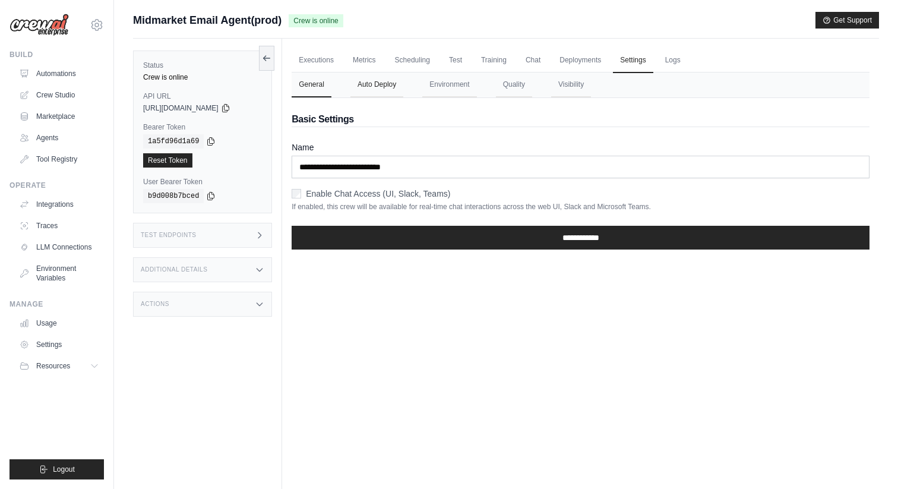
click at [386, 87] on button "Auto Deploy" at bounding box center [376, 84] width 53 height 25
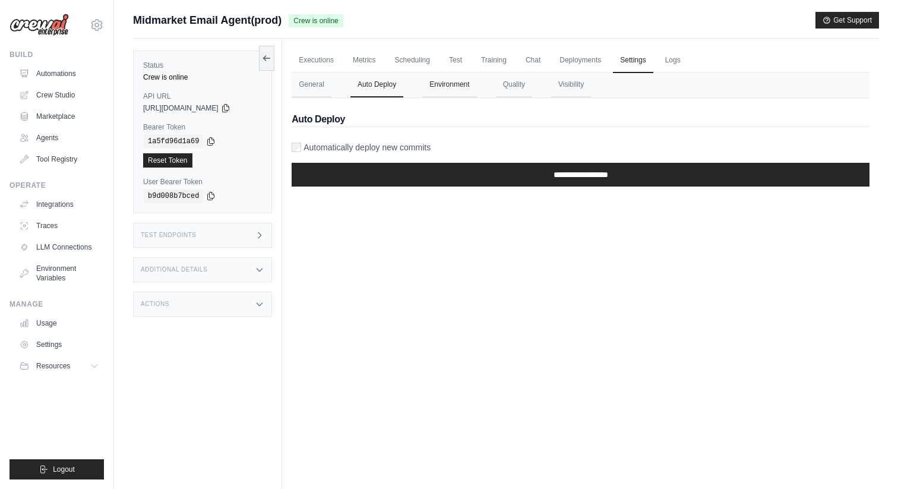
click at [447, 92] on button "Environment" at bounding box center [449, 84] width 54 height 25
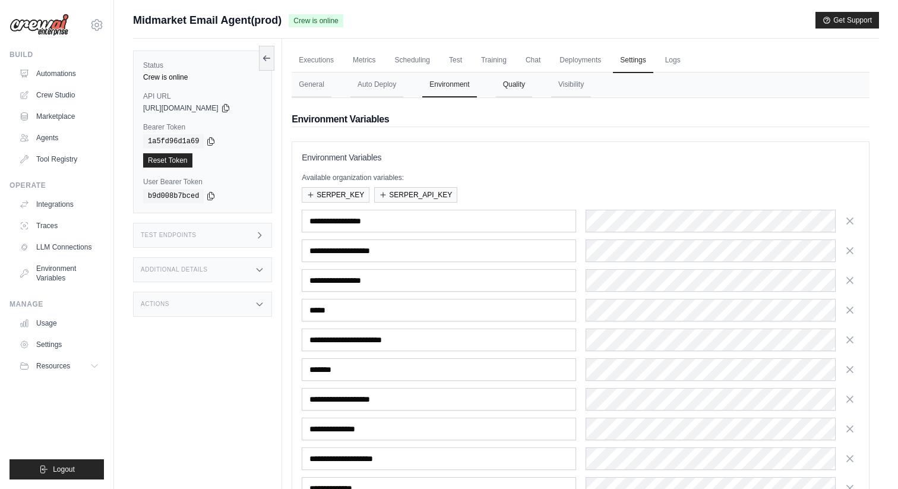
click at [531, 84] on button "Quality" at bounding box center [514, 84] width 36 height 25
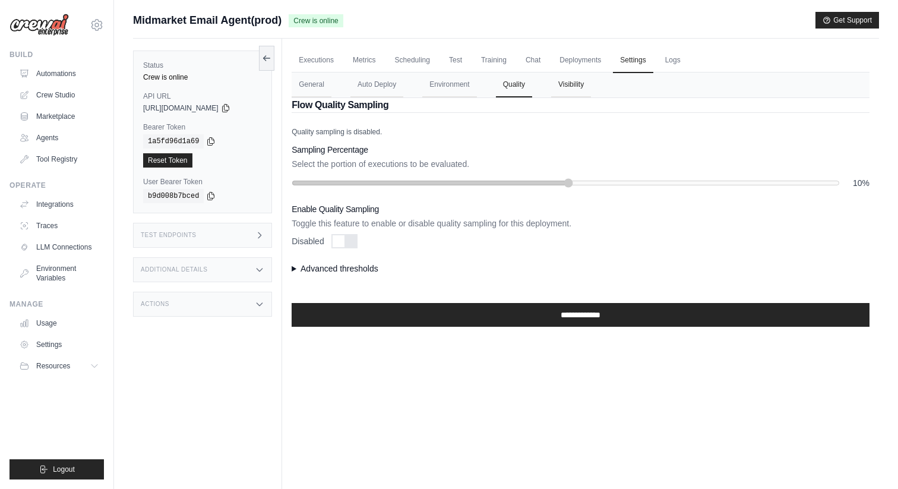
click at [561, 87] on button "Visibility" at bounding box center [571, 84] width 40 height 25
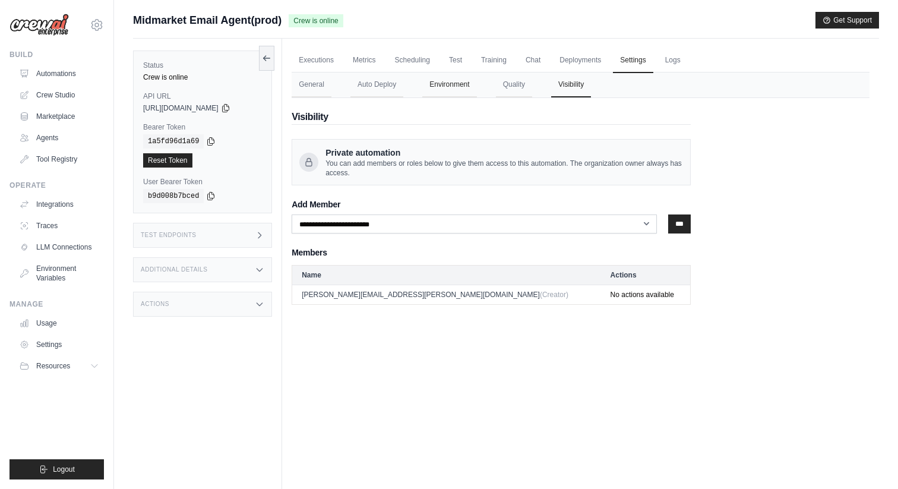
click at [426, 89] on button "Environment" at bounding box center [449, 84] width 54 height 25
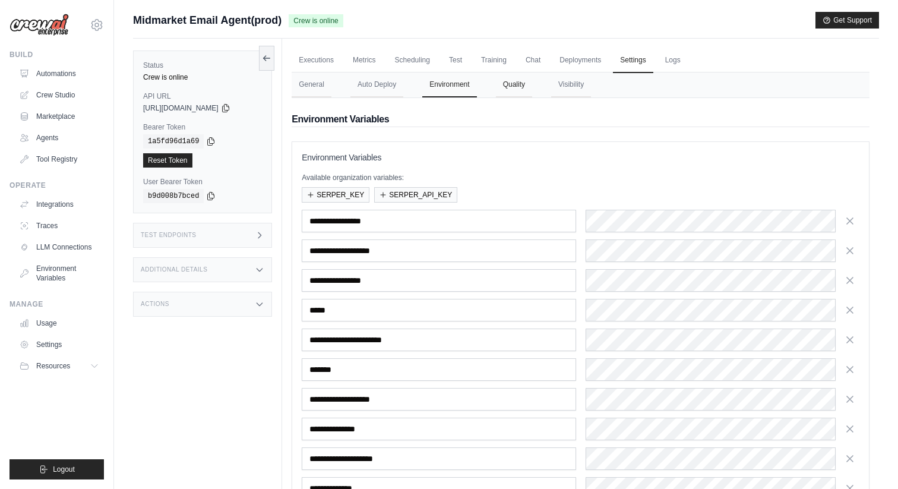
click at [525, 81] on button "Quality" at bounding box center [514, 84] width 36 height 25
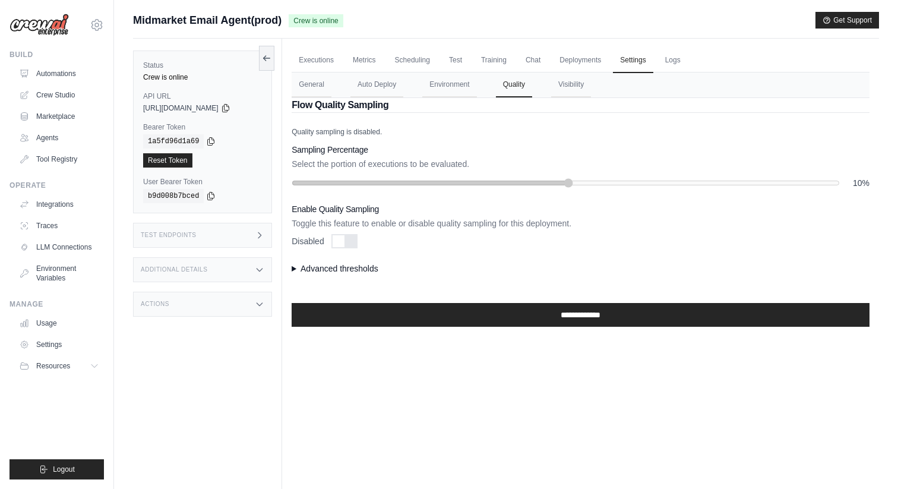
click at [359, 264] on summary "Advanced thresholds" at bounding box center [580, 268] width 578 height 12
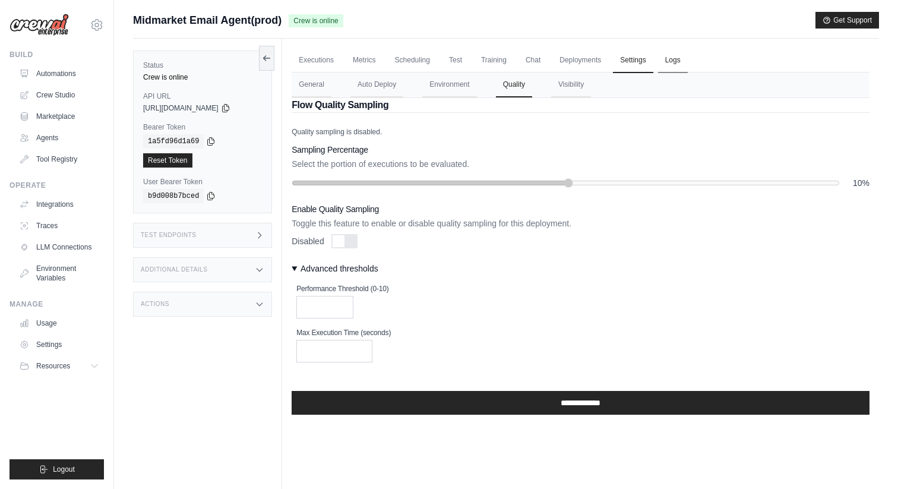
click at [677, 55] on link "Logs" at bounding box center [673, 60] width 30 height 25
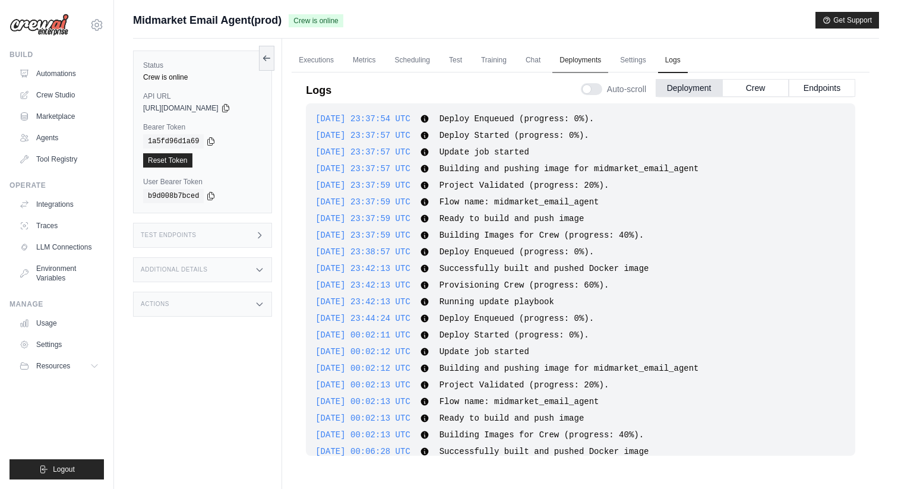
scroll to position [697, 0]
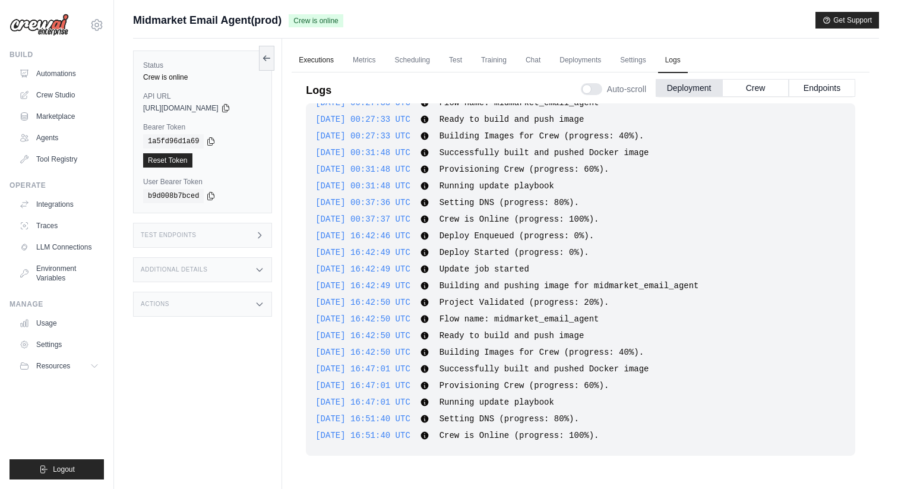
click at [309, 62] on link "Executions" at bounding box center [315, 60] width 49 height 25
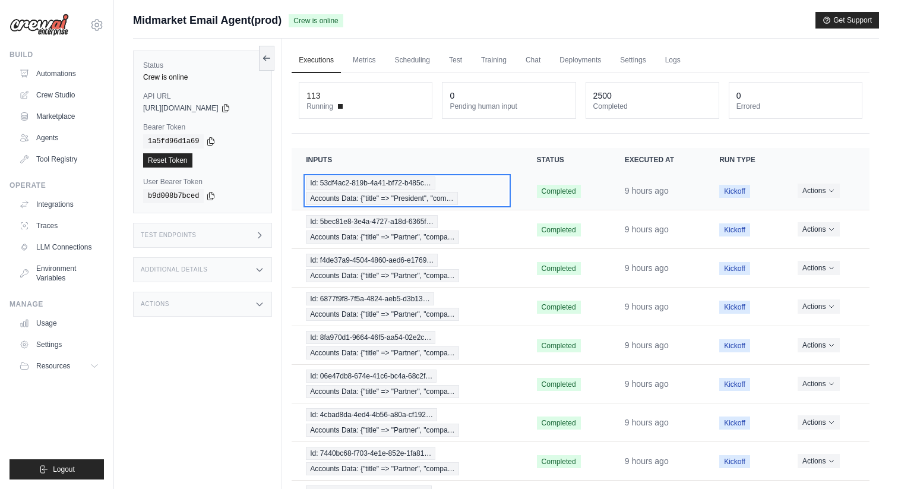
click at [406, 190] on div "Id: 53df4ac2-819b-4a41-bf72-b485c… Accounts Data: {"title" => "President", "com…" at bounding box center [407, 190] width 202 height 28
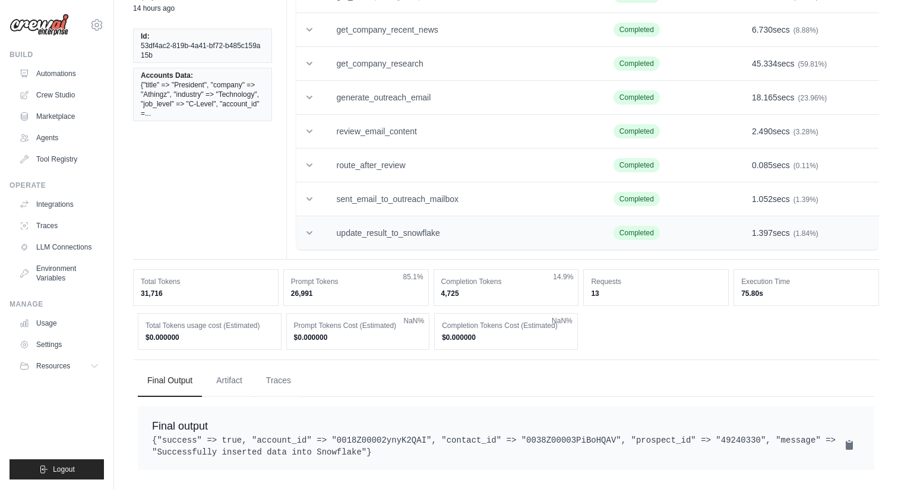
click at [427, 230] on td "update_result_to_snowflake" at bounding box center [460, 233] width 277 height 34
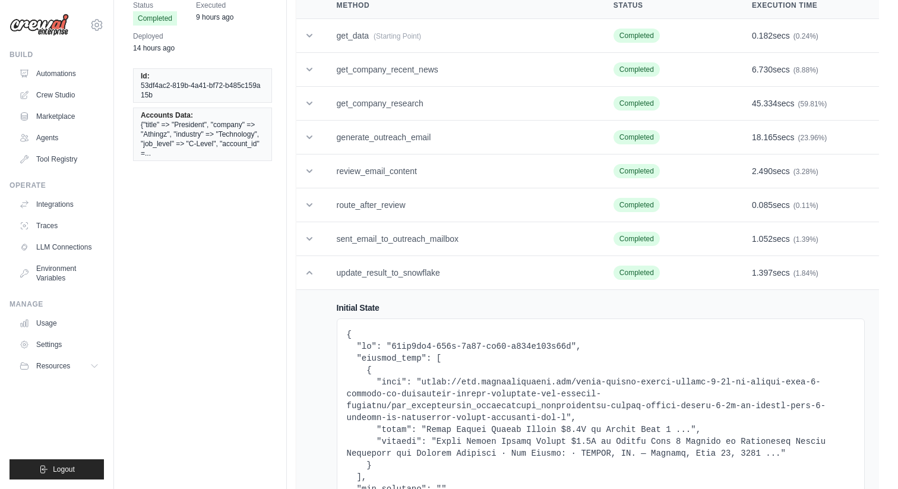
scroll to position [56, 0]
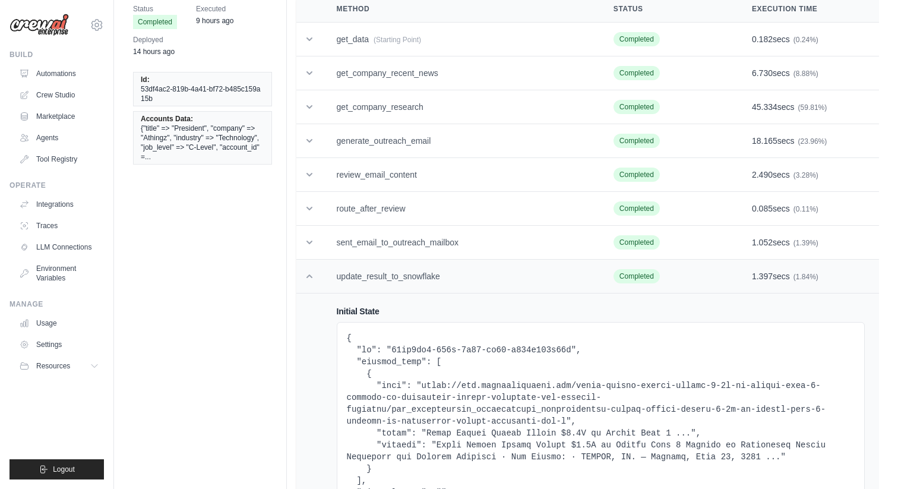
click at [416, 265] on td "update_result_to_snowflake" at bounding box center [460, 276] width 277 height 34
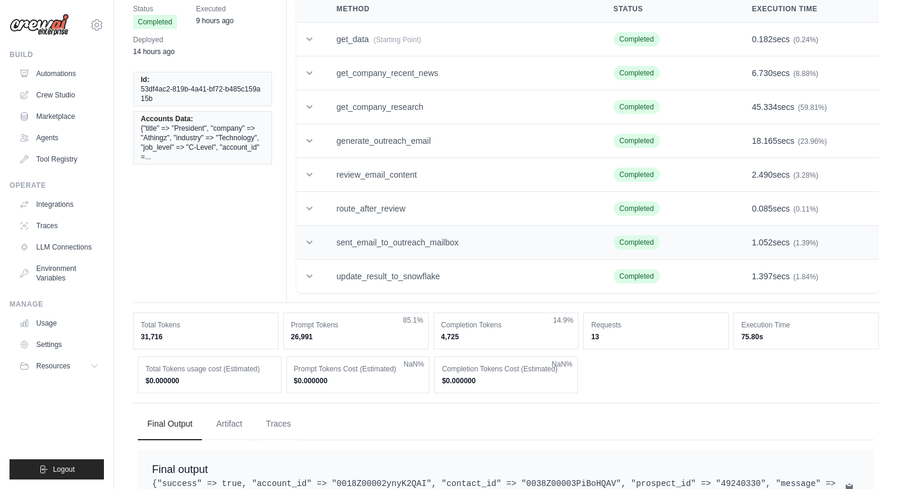
scroll to position [0, 0]
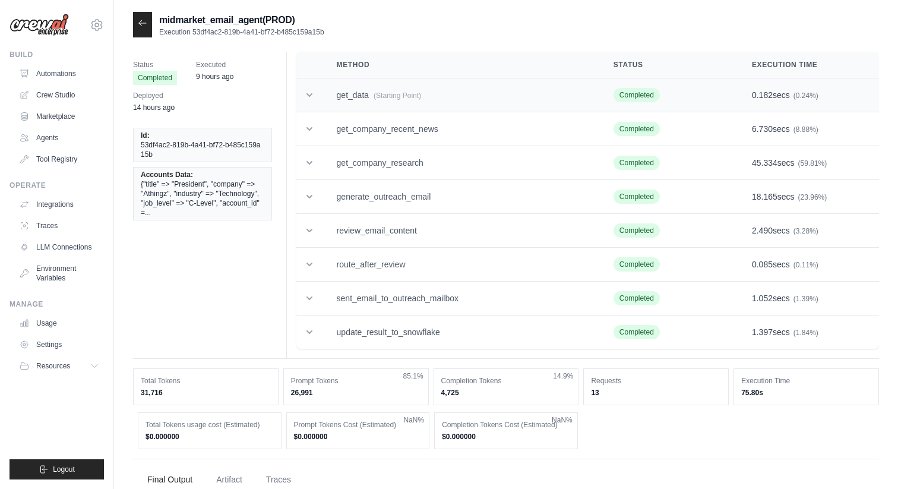
click at [451, 102] on td "get_data (Starting Point)" at bounding box center [460, 95] width 277 height 34
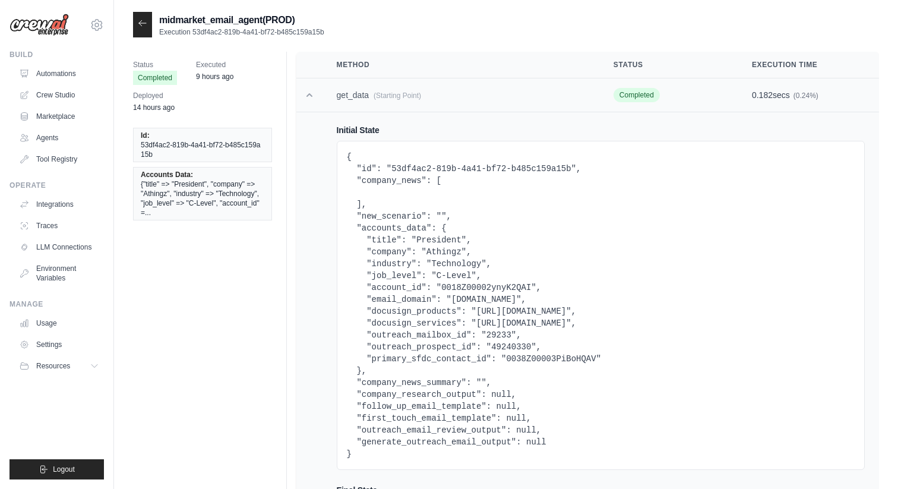
click at [478, 102] on td "get_data (Starting Point)" at bounding box center [460, 95] width 277 height 34
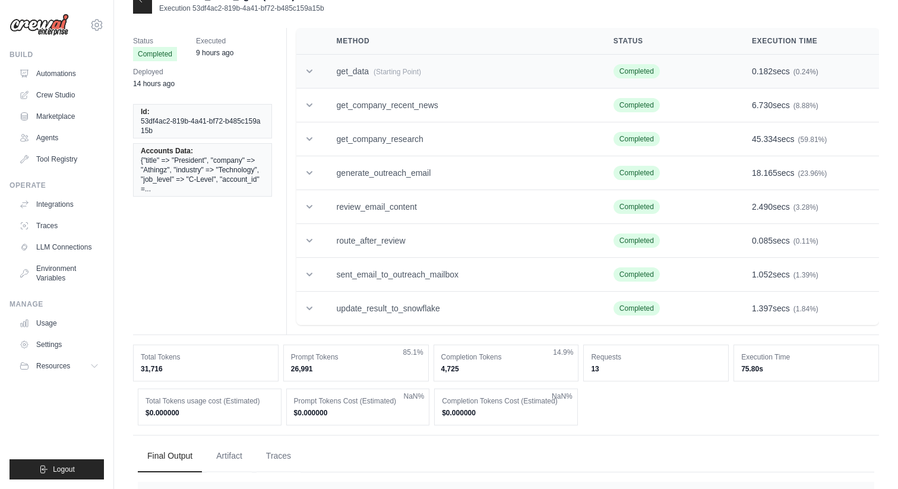
scroll to position [25, 0]
click at [460, 103] on td "get_company_recent_news" at bounding box center [460, 104] width 277 height 34
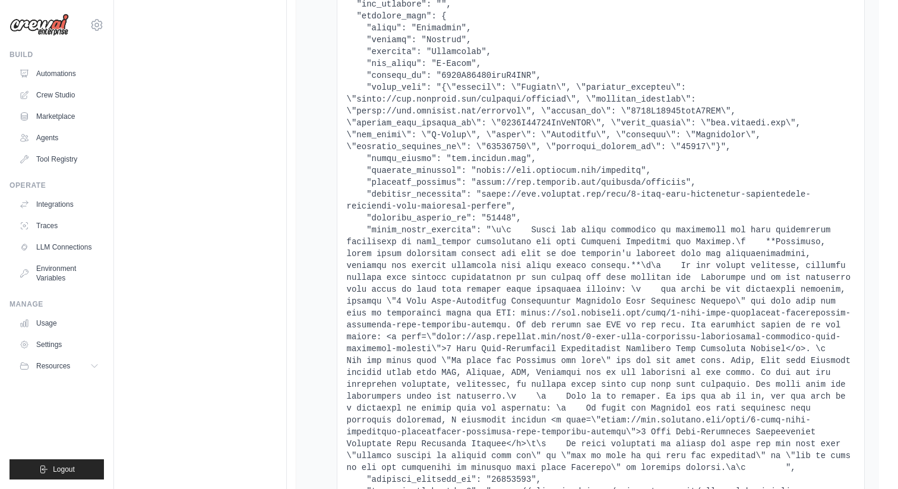
scroll to position [0, 0]
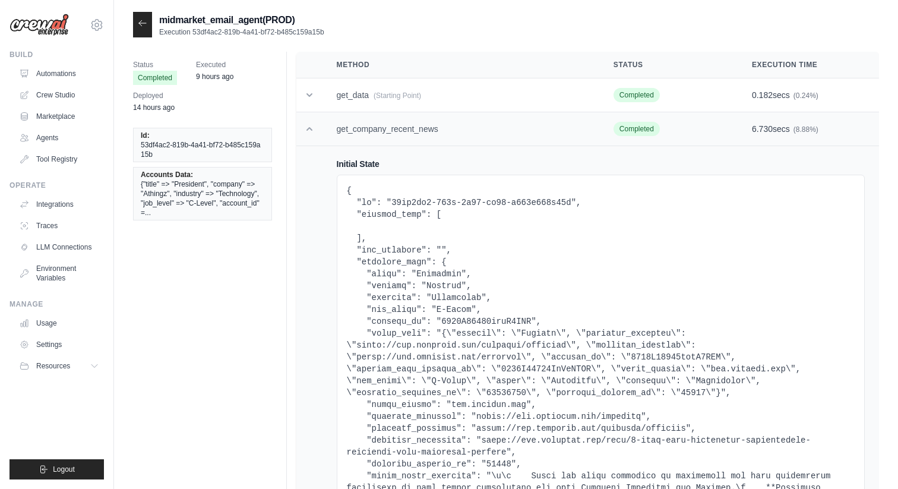
click at [448, 139] on td "get_company_recent_news" at bounding box center [460, 129] width 277 height 34
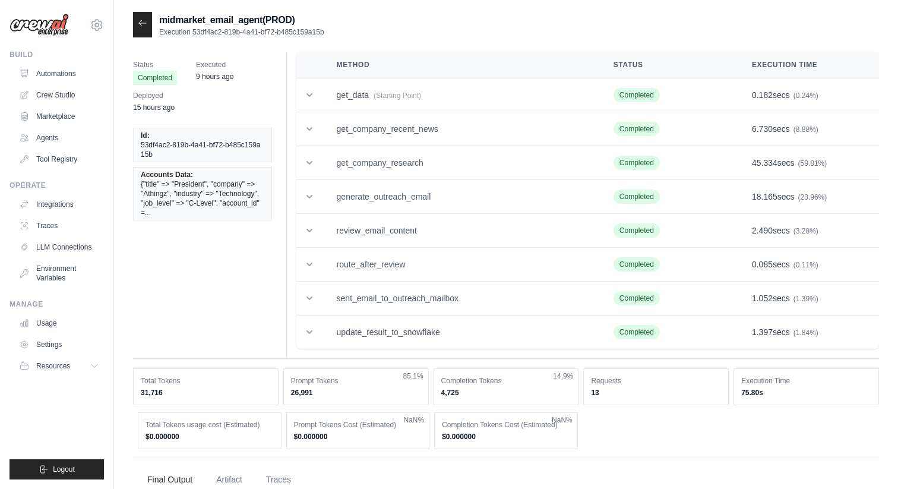
click at [226, 62] on span "Executed" at bounding box center [214, 65] width 37 height 12
